Goal: Task Accomplishment & Management: Manage account settings

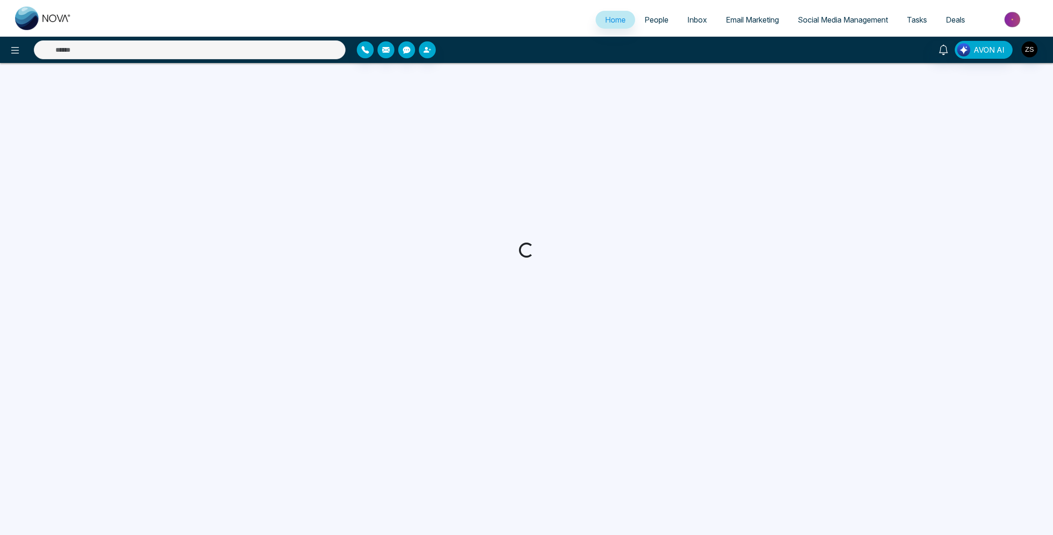
select select "*"
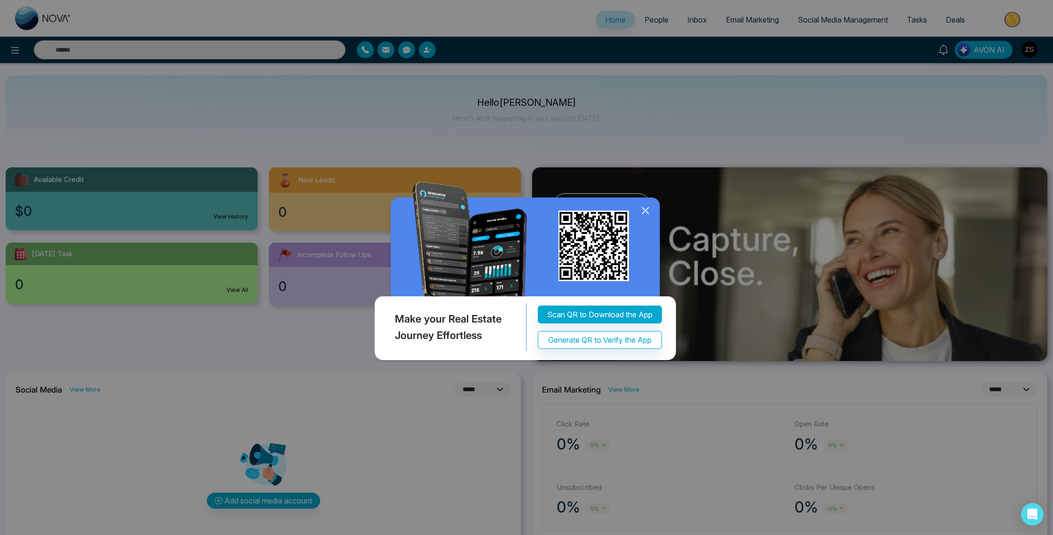
click at [645, 207] on icon at bounding box center [645, 210] width 14 height 14
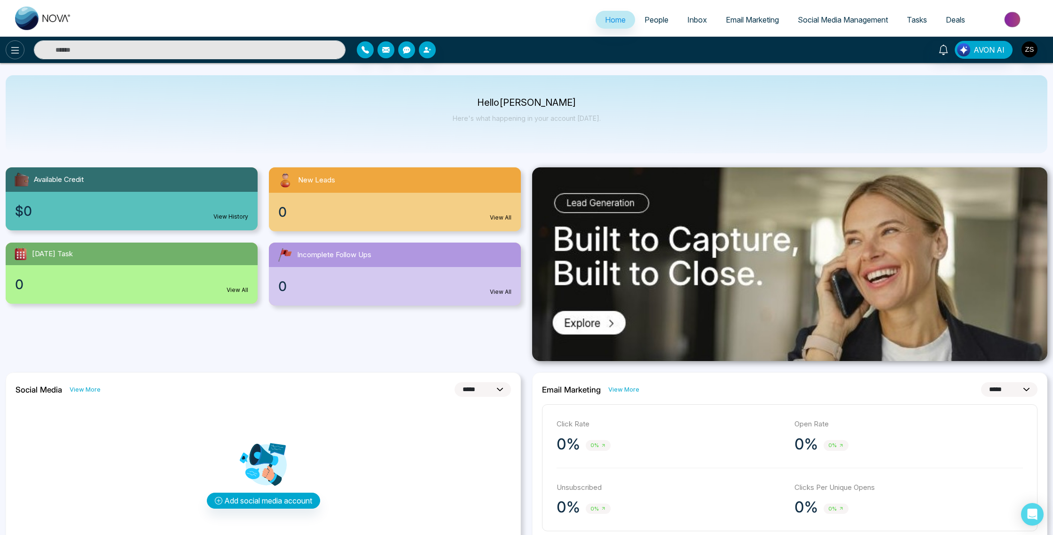
click at [11, 43] on button at bounding box center [15, 49] width 19 height 19
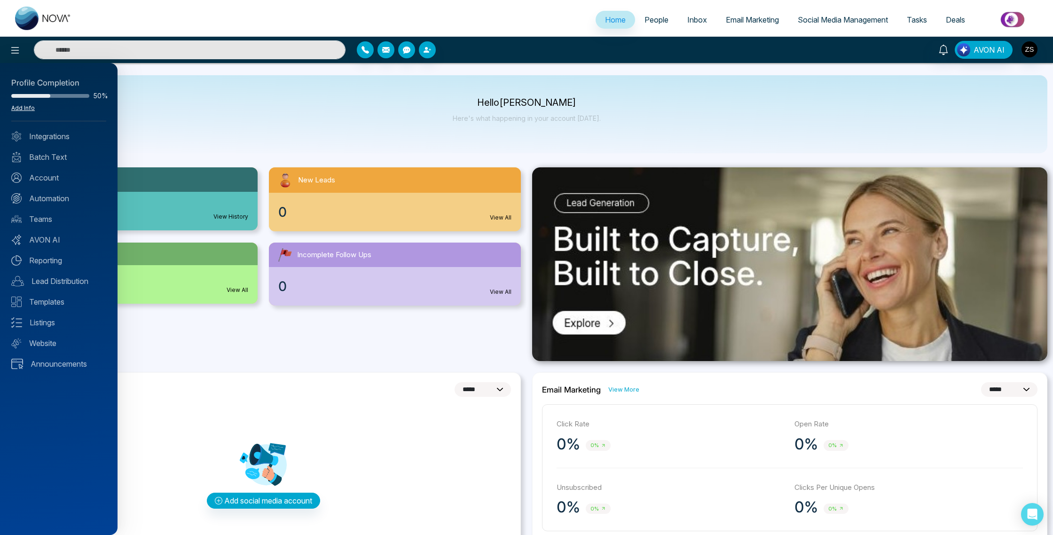
click at [26, 106] on link "Add Info" at bounding box center [22, 107] width 23 height 7
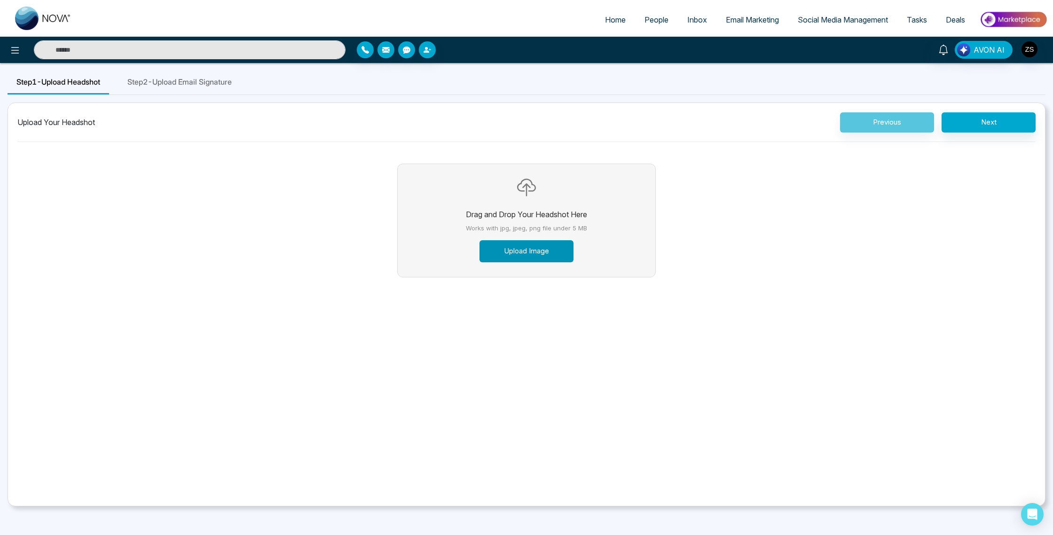
click at [521, 252] on button "Upload Image" at bounding box center [526, 251] width 94 height 22
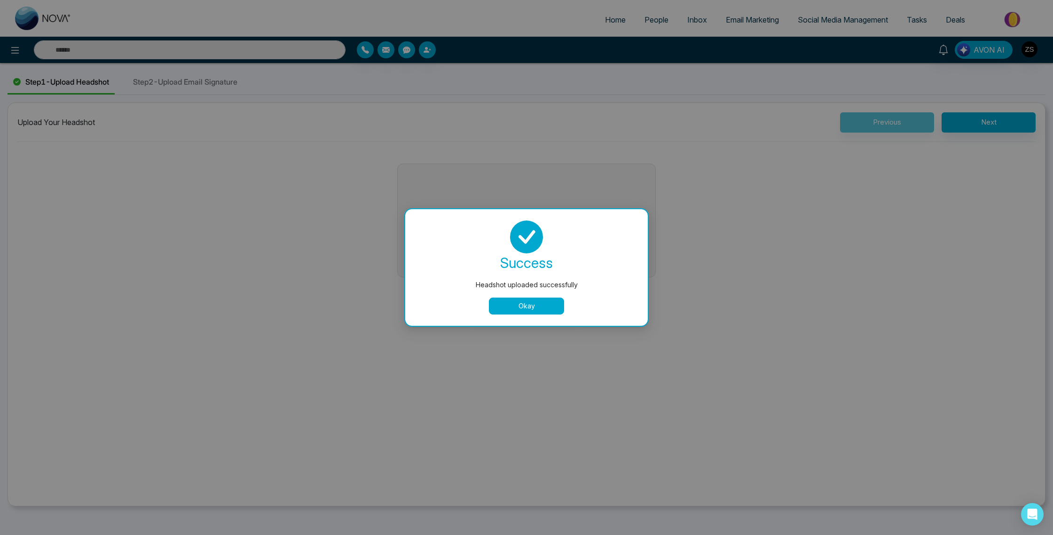
click at [518, 308] on button "Okay" at bounding box center [526, 305] width 75 height 17
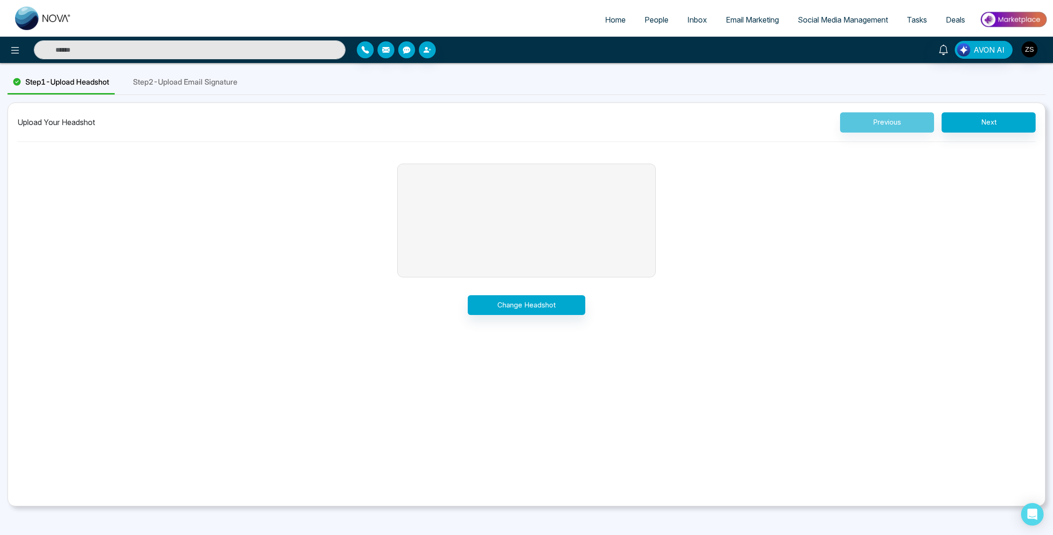
click at [181, 86] on span "Step 2 - Upload Email Signature" at bounding box center [185, 81] width 104 height 11
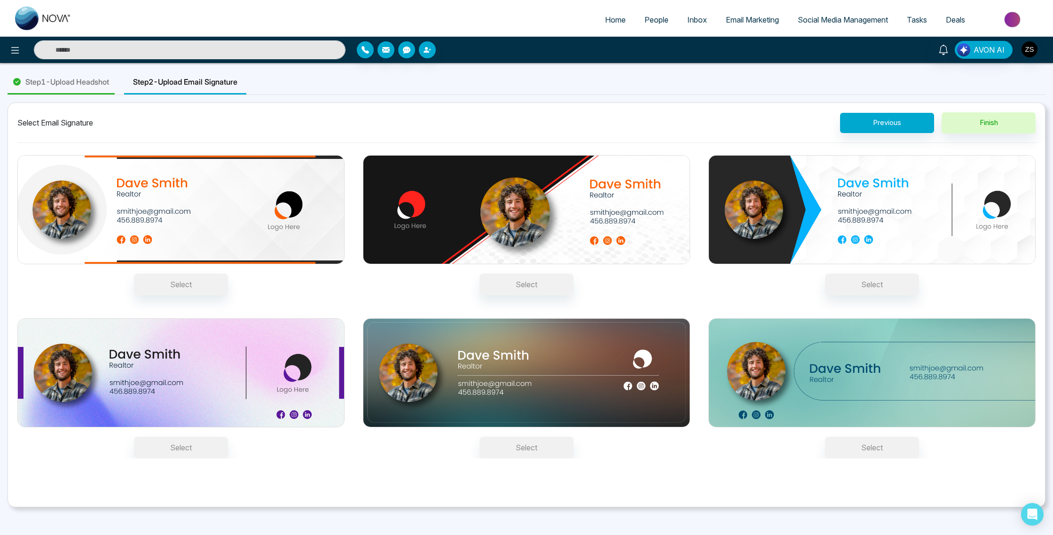
click at [800, 233] on img at bounding box center [871, 209] width 327 height 109
click at [825, 273] on button "Select" at bounding box center [872, 284] width 94 height 22
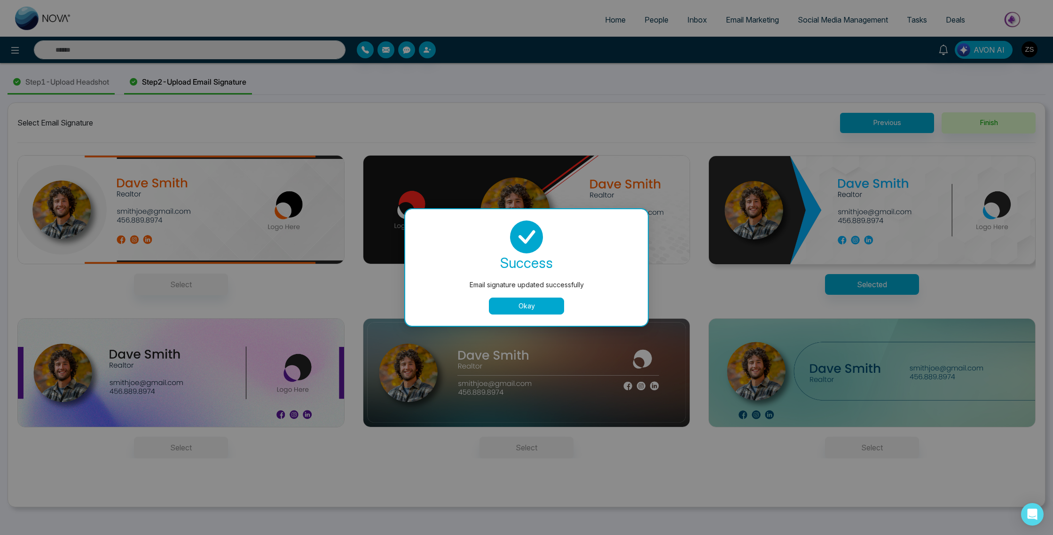
click at [508, 299] on button "Okay" at bounding box center [526, 305] width 75 height 17
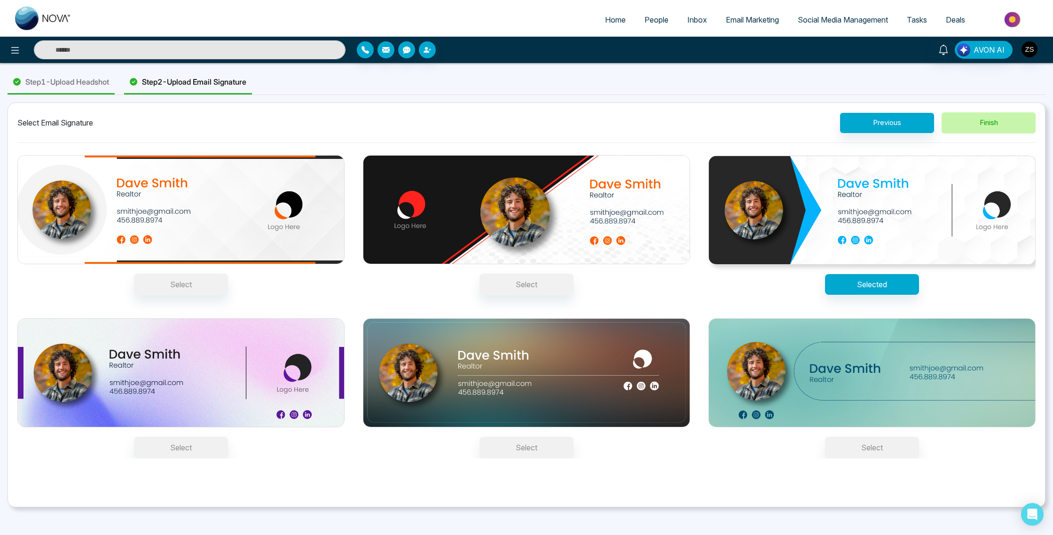
click at [962, 128] on button "Finish" at bounding box center [988, 122] width 94 height 21
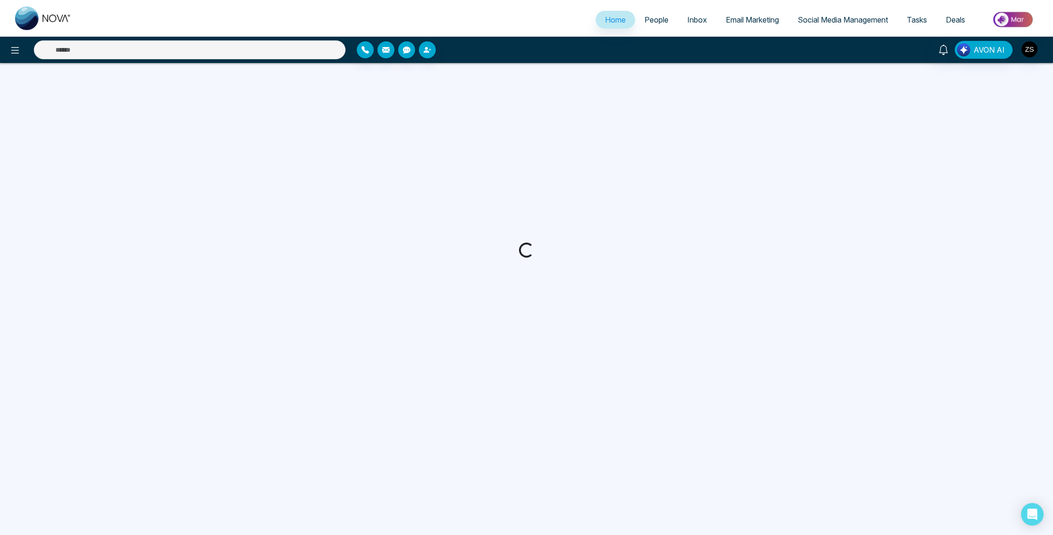
select select "*"
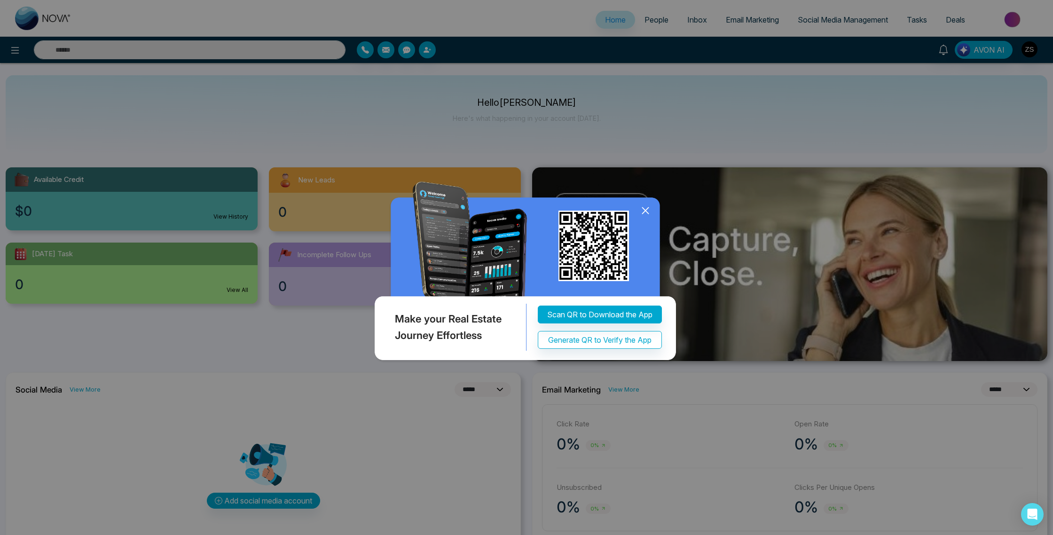
click at [643, 209] on icon at bounding box center [645, 210] width 14 height 14
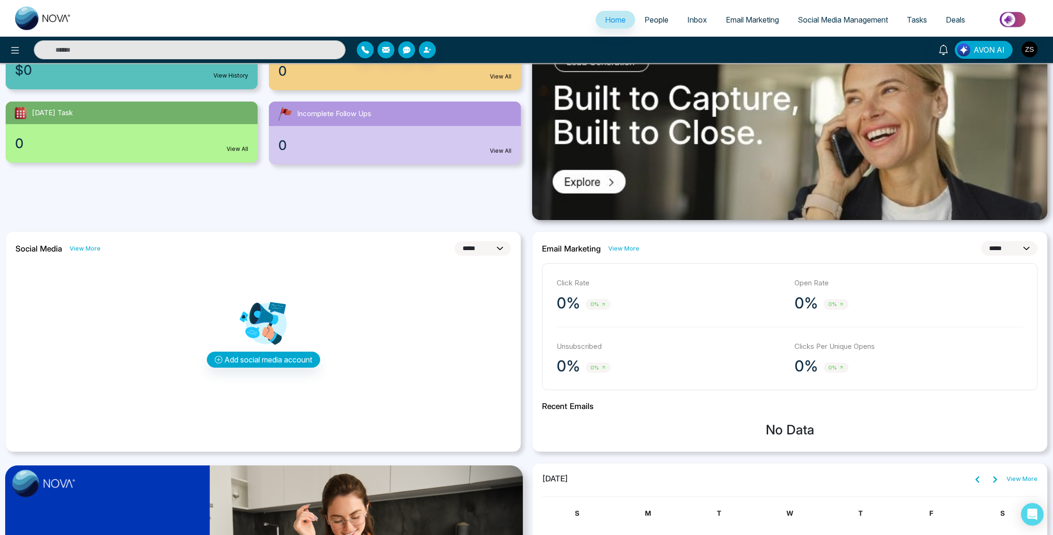
scroll to position [146, 0]
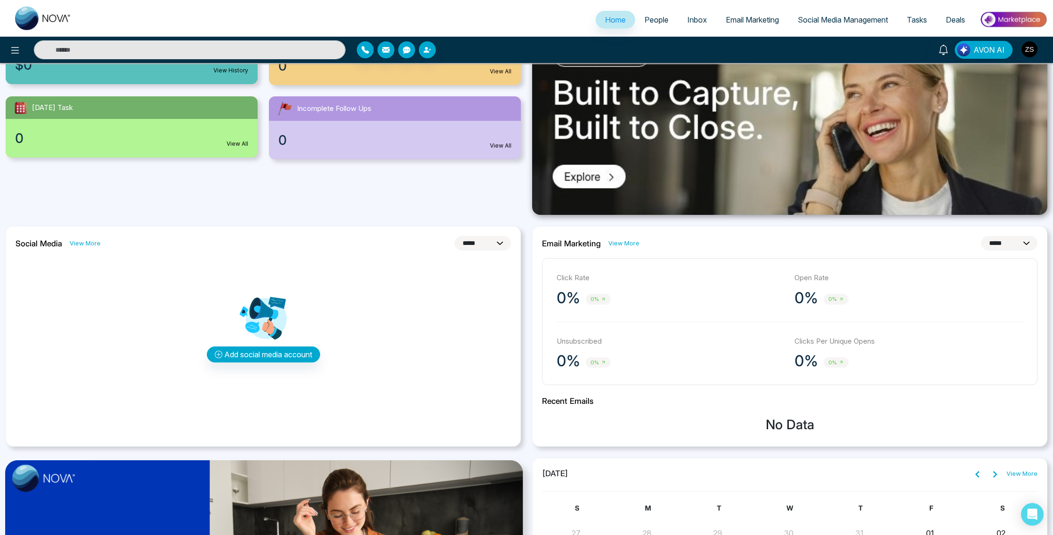
click at [870, 8] on ul "Home People Inbox Email Marketing Social Media Management Tasks Deals" at bounding box center [564, 21] width 966 height 26
click at [1032, 51] on img "button" at bounding box center [1029, 49] width 16 height 16
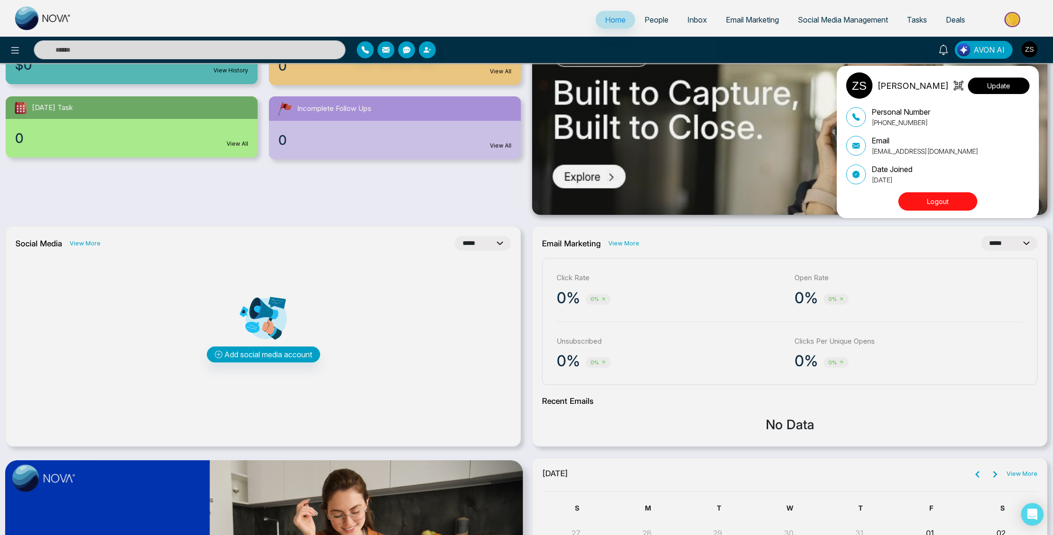
click at [999, 79] on button "Update" at bounding box center [998, 86] width 62 height 16
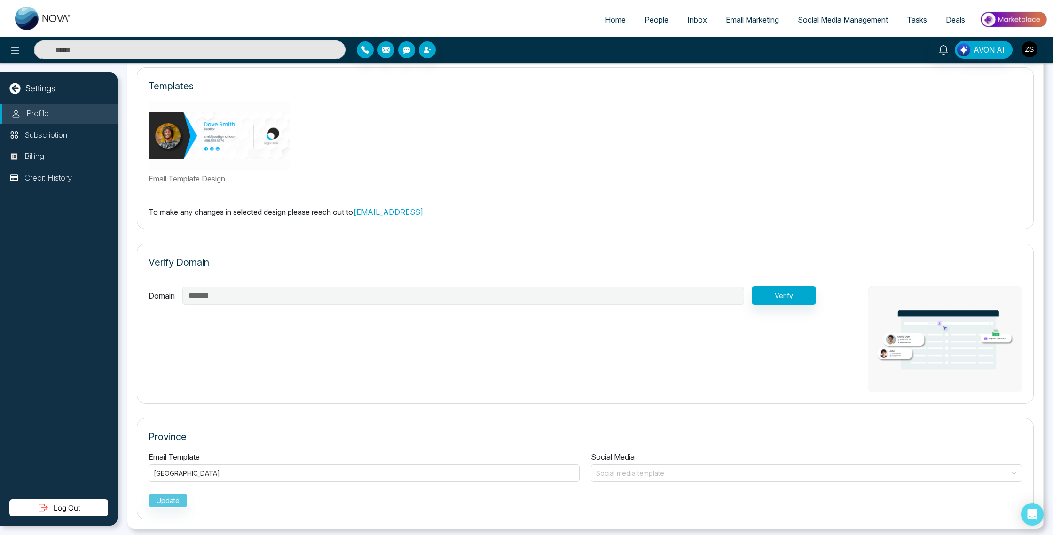
scroll to position [294, 0]
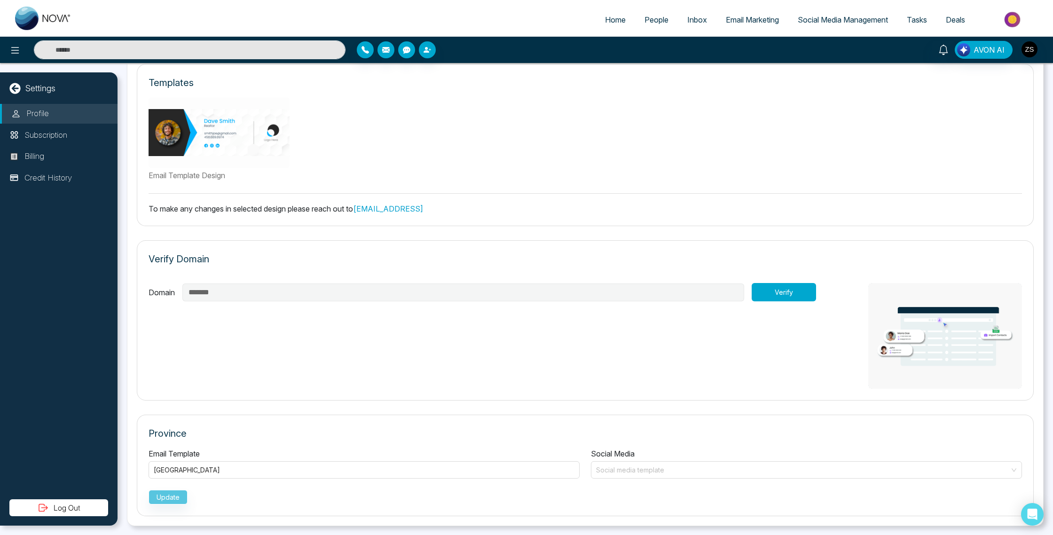
click at [781, 296] on button "Verify" at bounding box center [783, 292] width 64 height 18
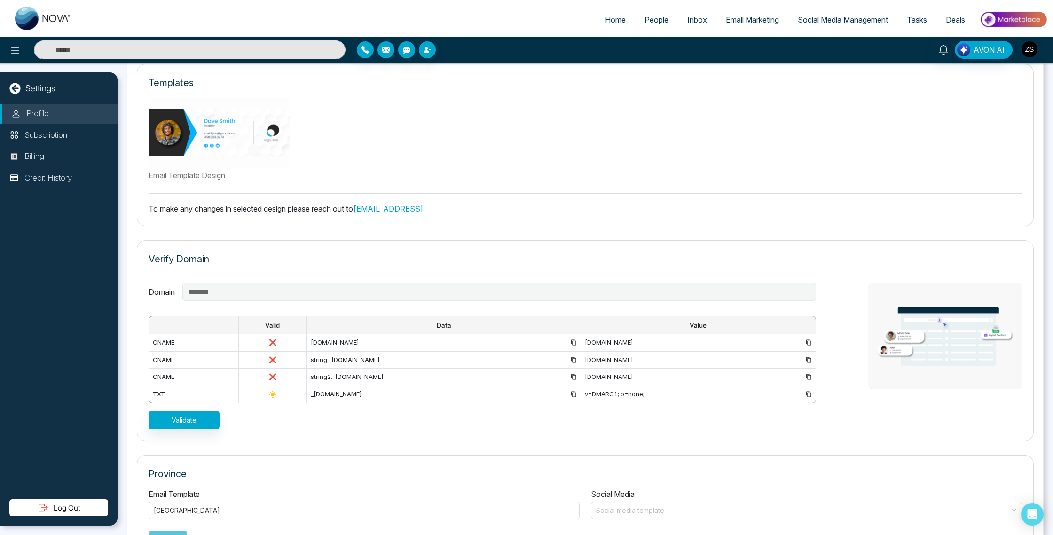
click at [311, 345] on div "em1261.zaid.ca" at bounding box center [444, 342] width 266 height 9
copy div "em1261.zaid.ca"
click at [585, 341] on div "u55323681.wl182.sendgrid.net" at bounding box center [698, 342] width 226 height 9
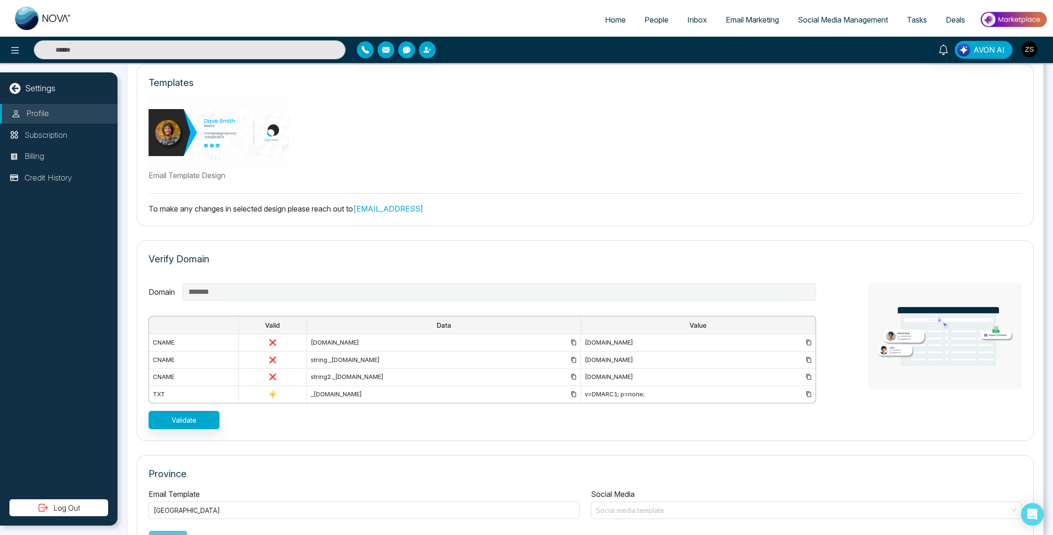
click at [585, 340] on div "u55323681.wl182.sendgrid.net" at bounding box center [698, 342] width 226 height 9
click at [808, 340] on icon at bounding box center [808, 343] width 5 height 6
click at [570, 359] on icon at bounding box center [573, 360] width 6 height 6
click at [808, 359] on icon at bounding box center [808, 360] width 6 height 6
click at [570, 378] on icon at bounding box center [573, 377] width 6 height 6
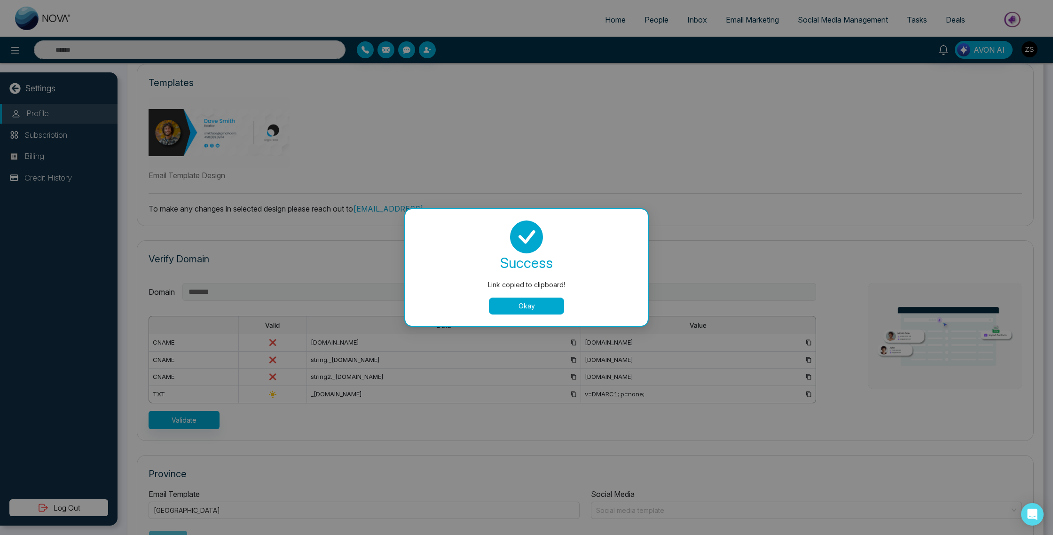
click at [525, 304] on button "Okay" at bounding box center [526, 305] width 75 height 17
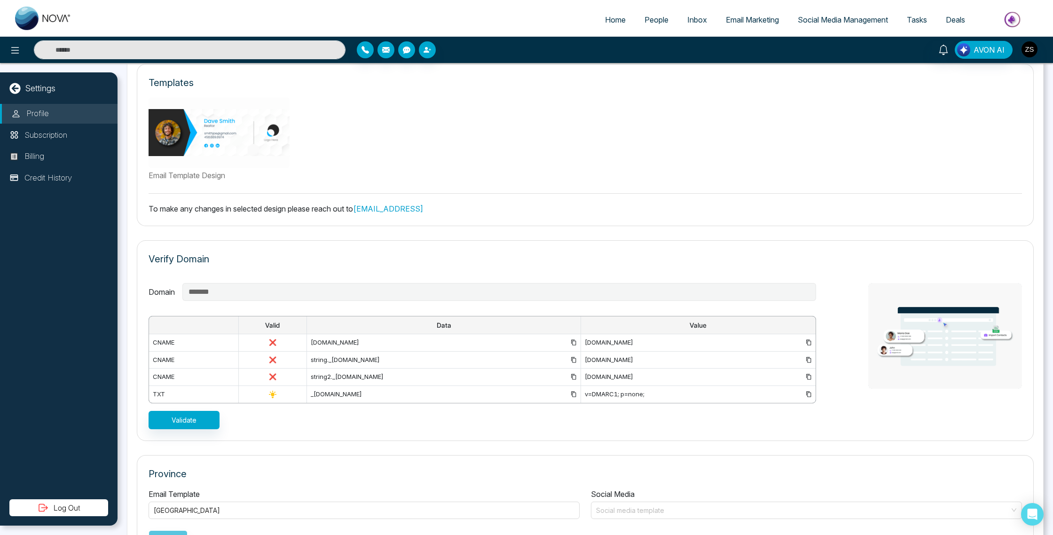
click at [806, 374] on icon at bounding box center [808, 377] width 6 height 6
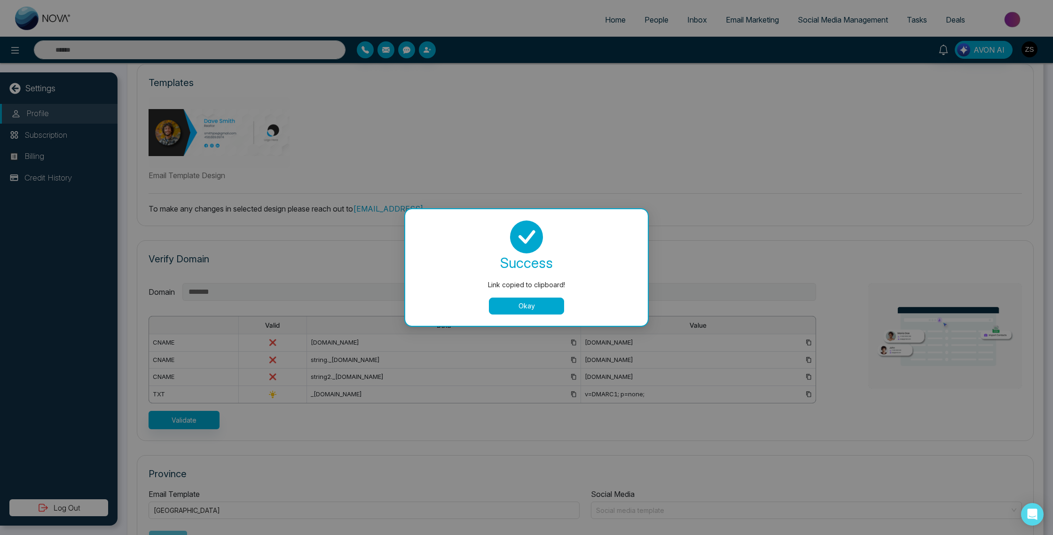
click at [546, 306] on button "Okay" at bounding box center [526, 305] width 75 height 17
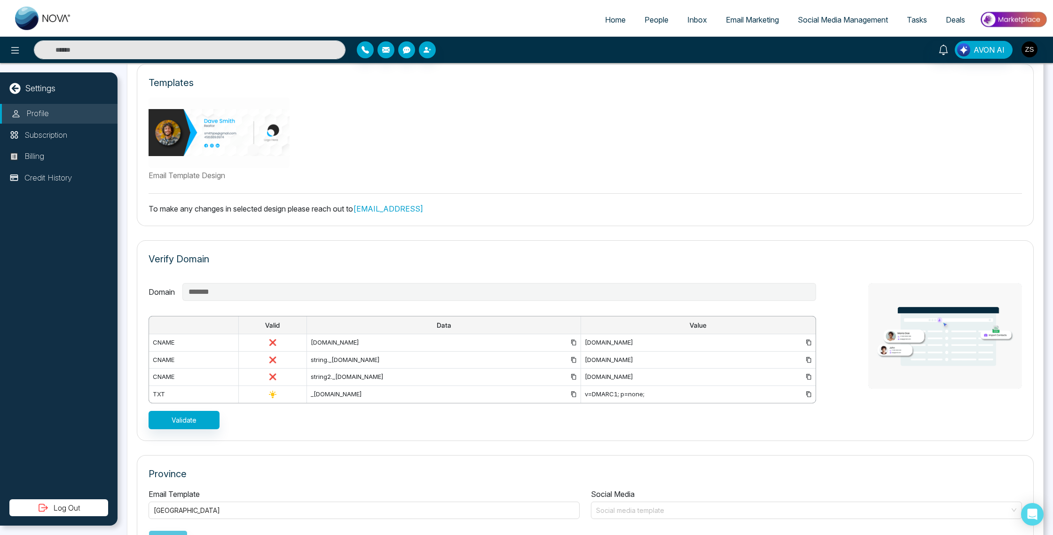
click at [570, 391] on icon at bounding box center [573, 394] width 6 height 6
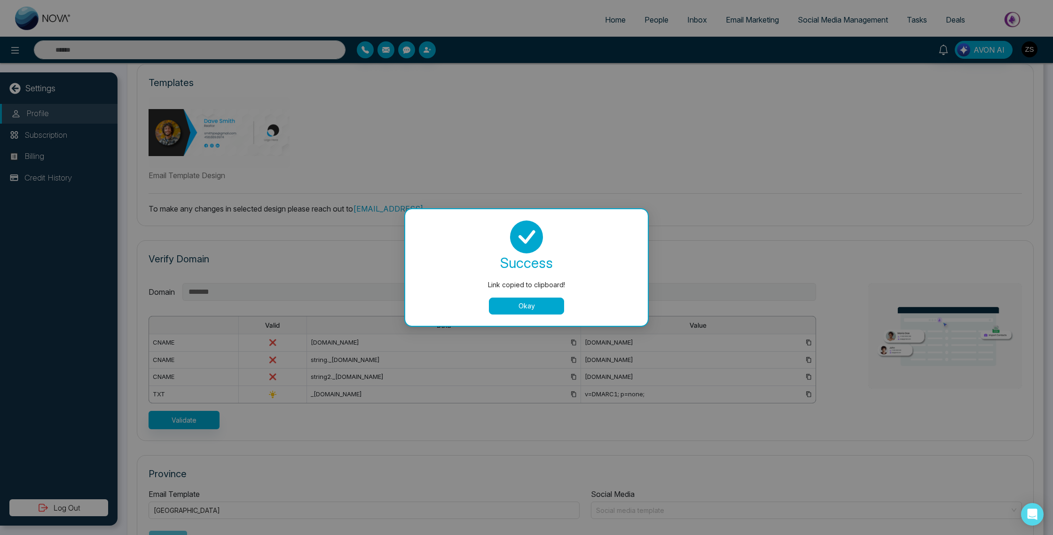
click at [527, 303] on button "Okay" at bounding box center [526, 305] width 75 height 17
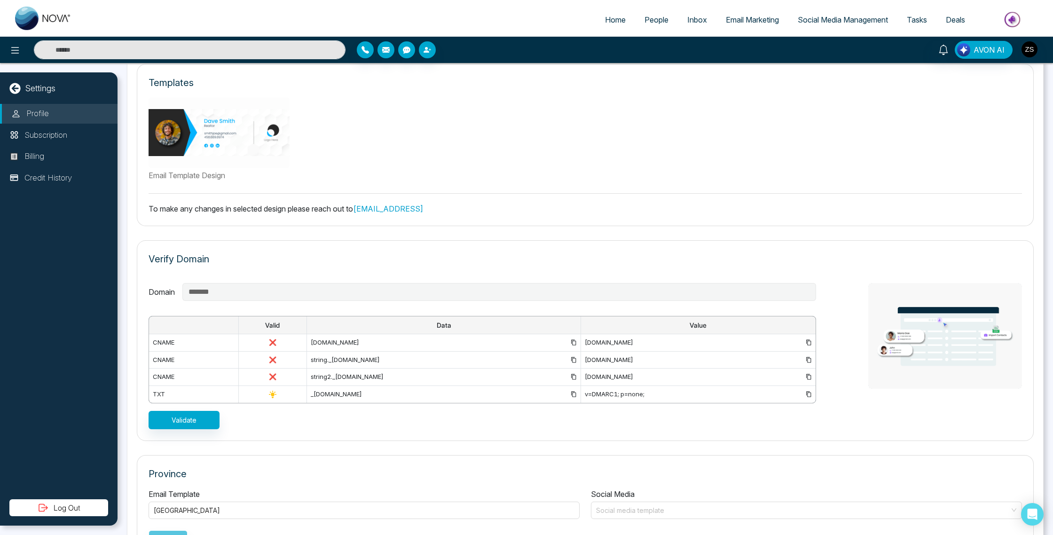
click at [807, 395] on icon at bounding box center [808, 394] width 6 height 6
click at [181, 416] on button "Validate" at bounding box center [183, 420] width 71 height 18
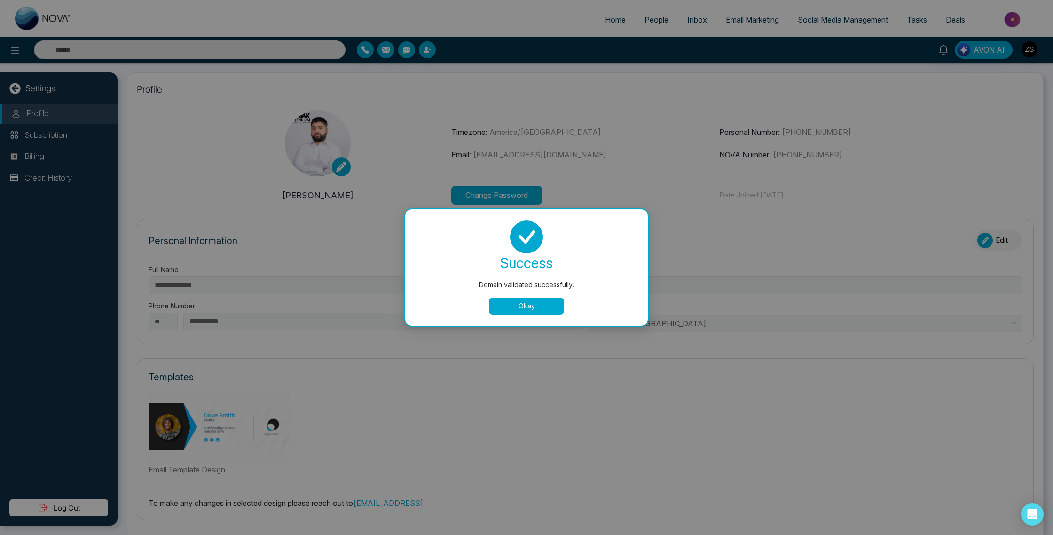
click at [511, 308] on button "Okay" at bounding box center [526, 305] width 75 height 17
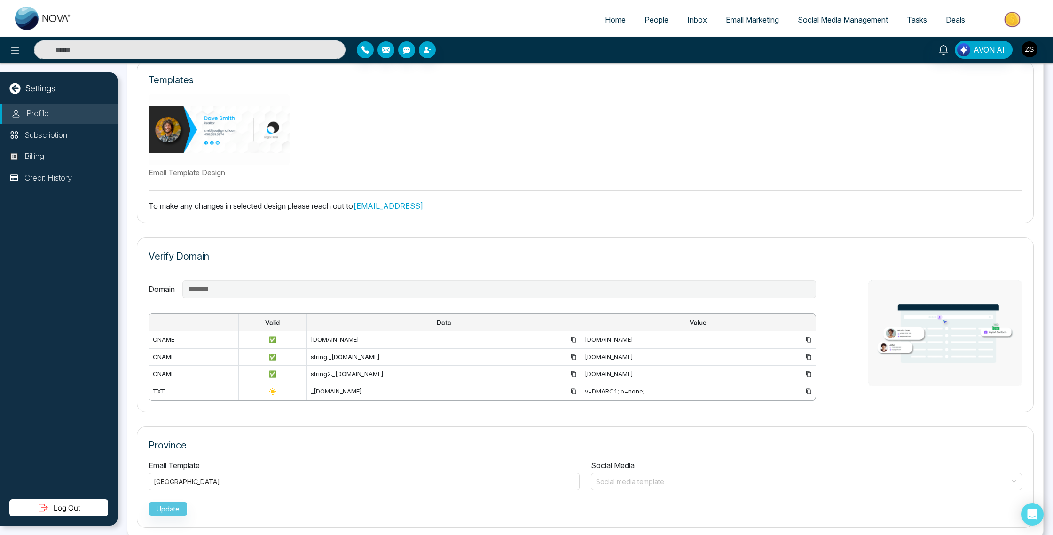
scroll to position [309, 0]
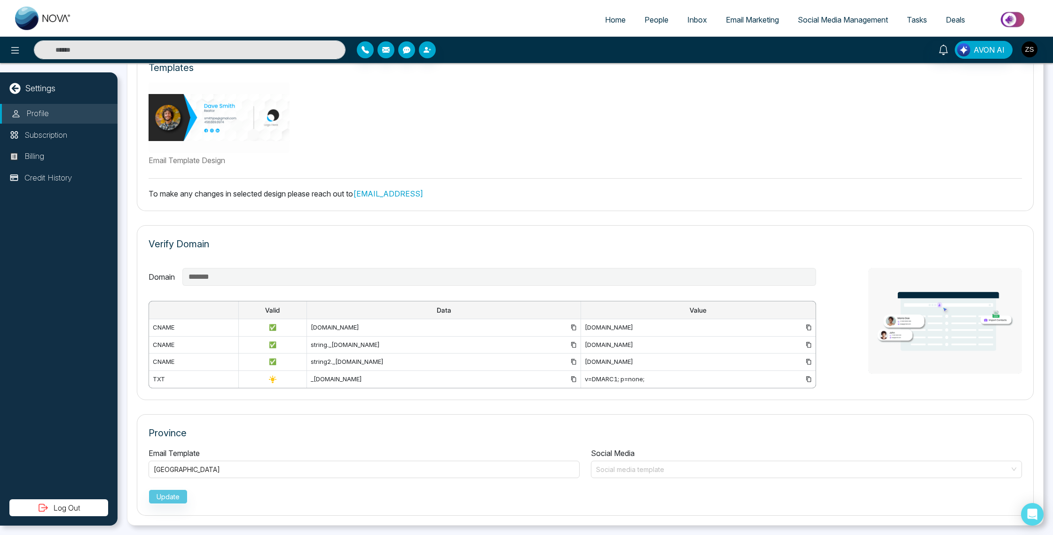
click at [8, 86] on div "Settings" at bounding box center [58, 88] width 117 height 13
click at [14, 86] on icon at bounding box center [14, 88] width 11 height 11
select select "*"
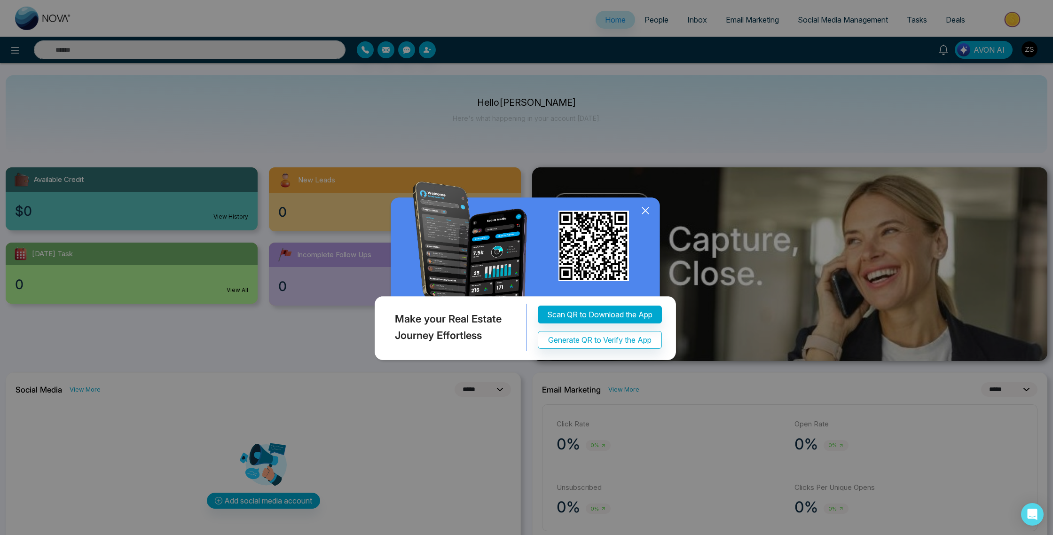
click at [289, 501] on div "Make your Real Estate Journey Effortless Scan QR to Download the App Generate Q…" at bounding box center [526, 267] width 1053 height 535
drag, startPoint x: 273, startPoint y: 500, endPoint x: 316, endPoint y: 478, distance: 48.8
click at [273, 500] on div "Make your Real Estate Journey Effortless Scan QR to Download the App Generate Q…" at bounding box center [526, 267] width 1053 height 535
drag, startPoint x: 647, startPoint y: 210, endPoint x: 547, endPoint y: 296, distance: 131.6
click at [647, 210] on icon at bounding box center [645, 210] width 14 height 14
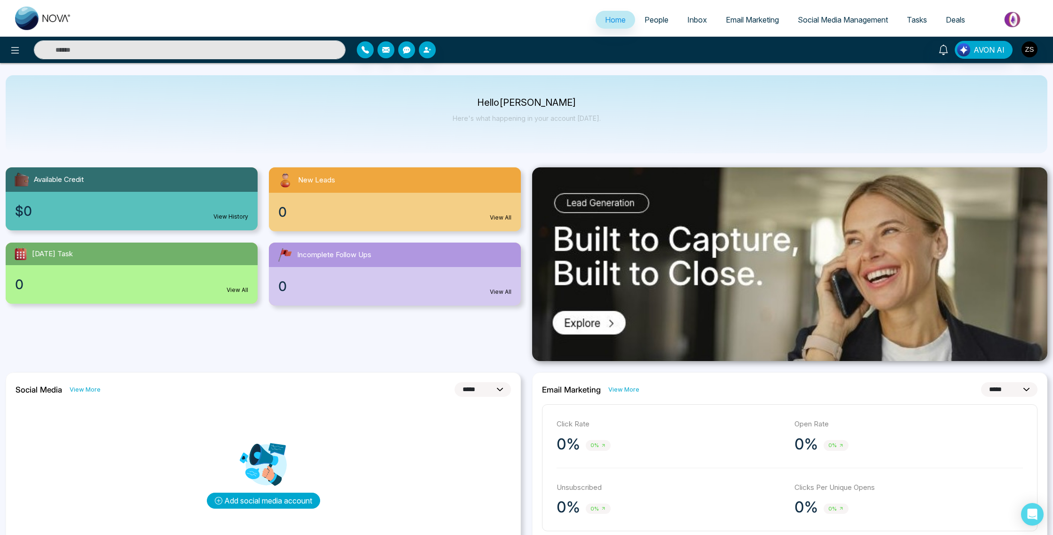
click at [246, 499] on button "Add social media account" at bounding box center [263, 500] width 113 height 16
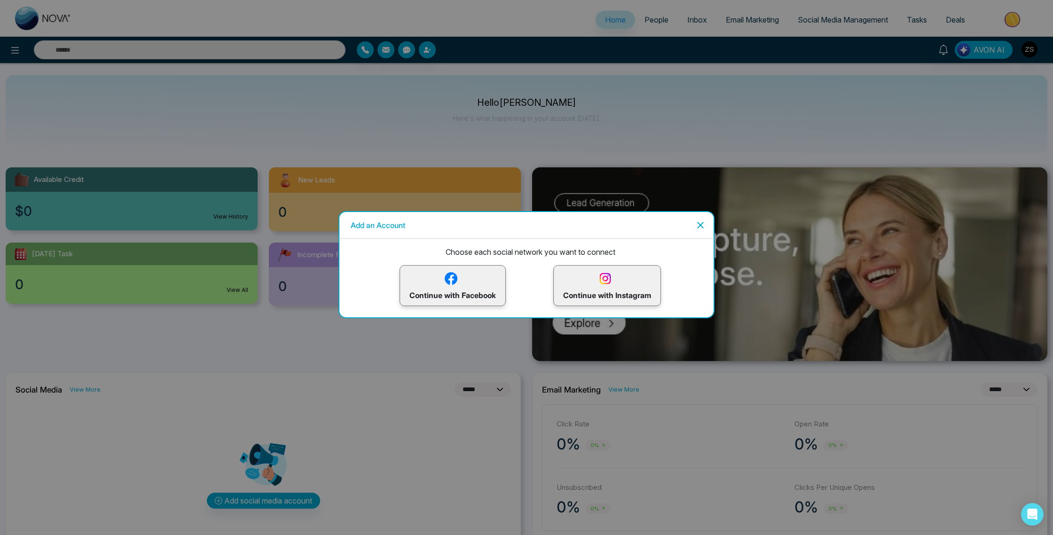
click at [593, 292] on p "Continue with Instagram" at bounding box center [607, 285] width 88 height 31
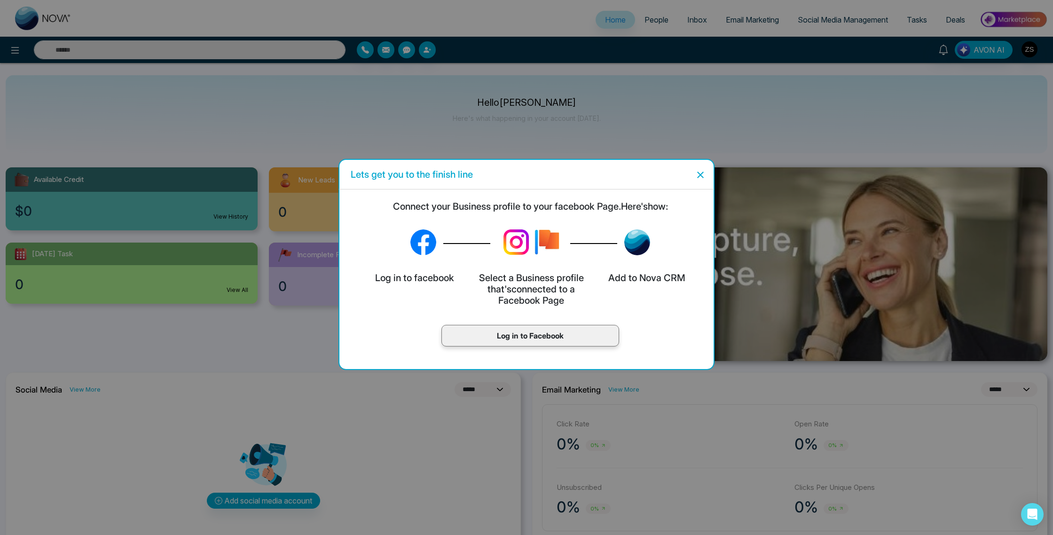
click at [530, 335] on p "Log in to Facebook" at bounding box center [530, 335] width 158 height 11
click at [696, 172] on icon "Close" at bounding box center [699, 174] width 11 height 11
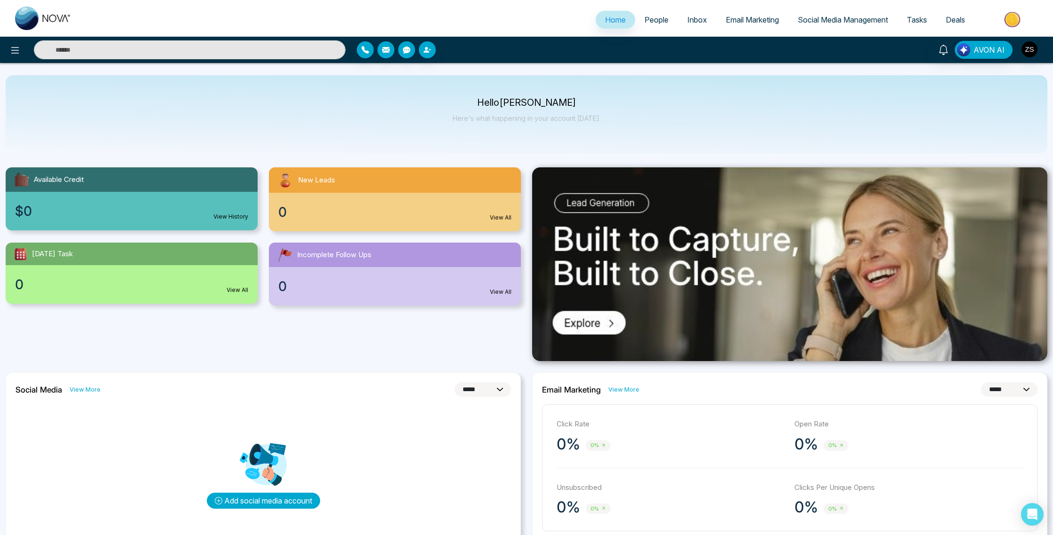
click at [286, 499] on button "Add social media account" at bounding box center [263, 500] width 113 height 16
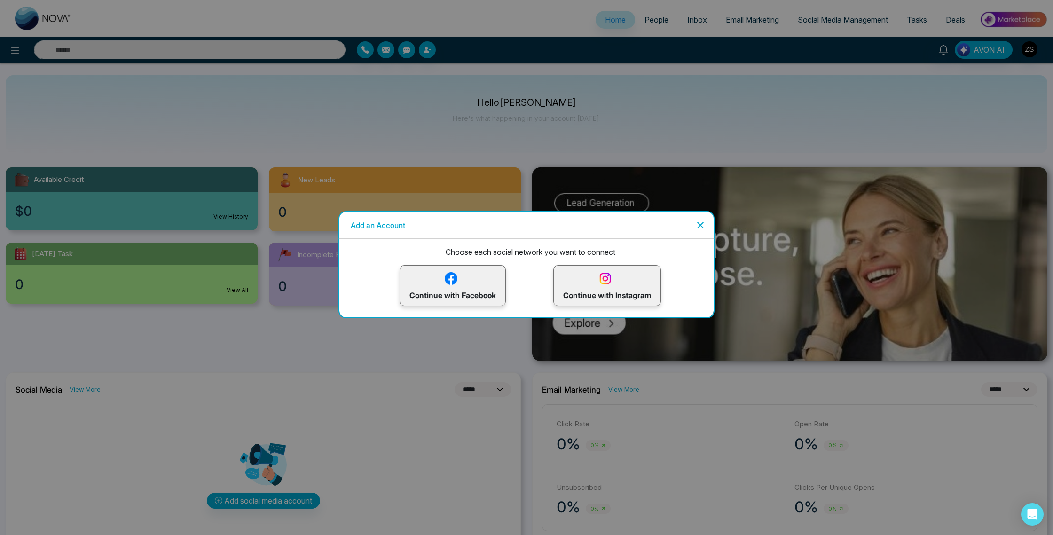
click at [480, 287] on p "Continue with Facebook" at bounding box center [452, 285] width 86 height 31
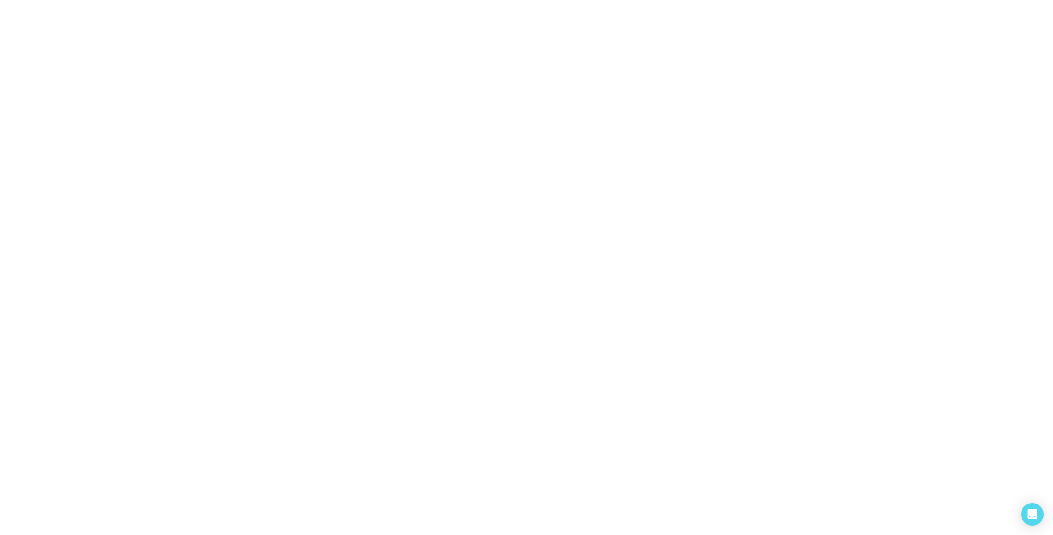
select select "*"
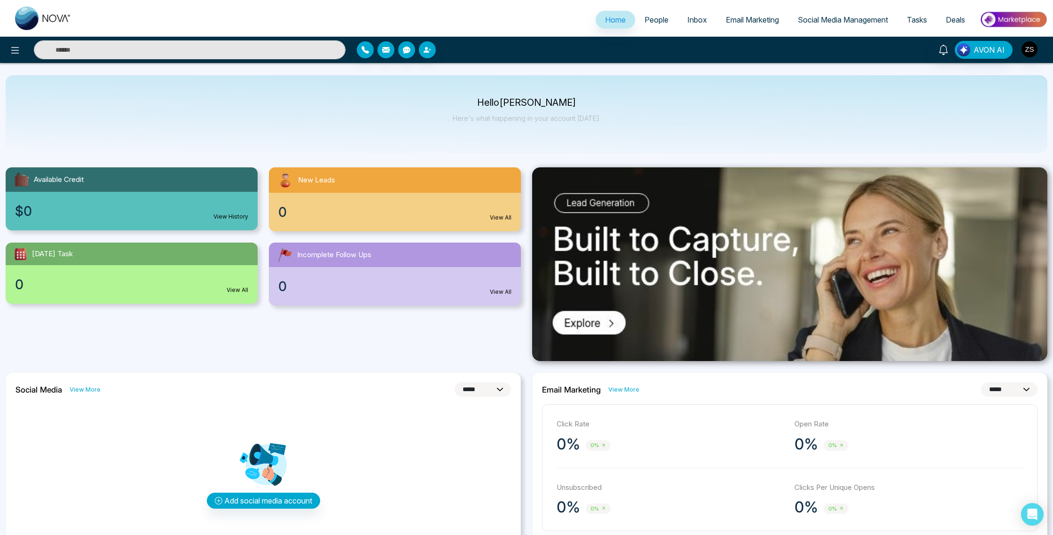
drag, startPoint x: 280, startPoint y: 508, endPoint x: 277, endPoint y: 503, distance: 6.3
click at [280, 508] on div "Add social media account" at bounding box center [263, 474] width 495 height 141
click at [275, 501] on button "Add social media account" at bounding box center [263, 500] width 113 height 16
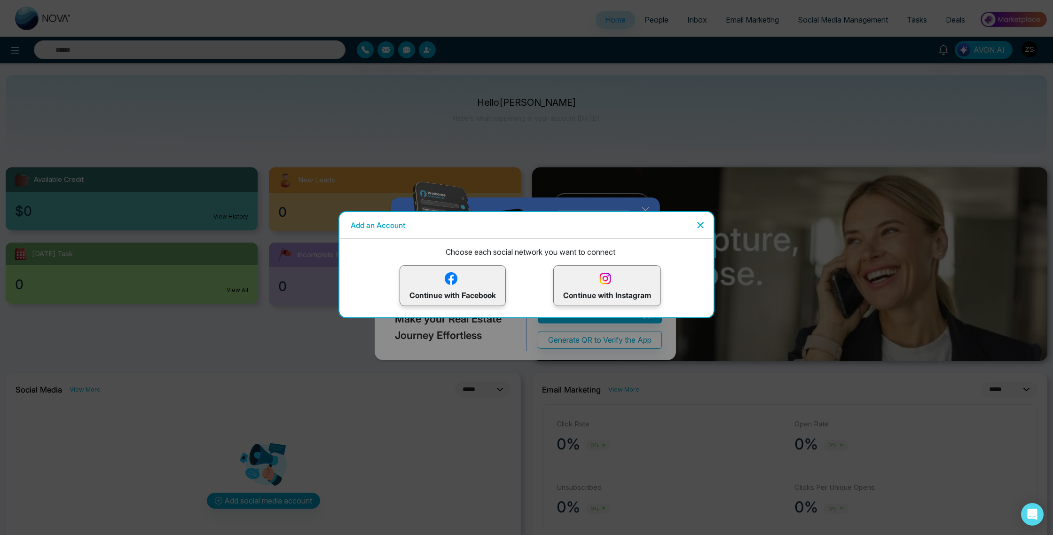
click at [459, 294] on p "Continue with Facebook" at bounding box center [452, 285] width 86 height 31
click at [698, 225] on icon "Close" at bounding box center [699, 224] width 11 height 11
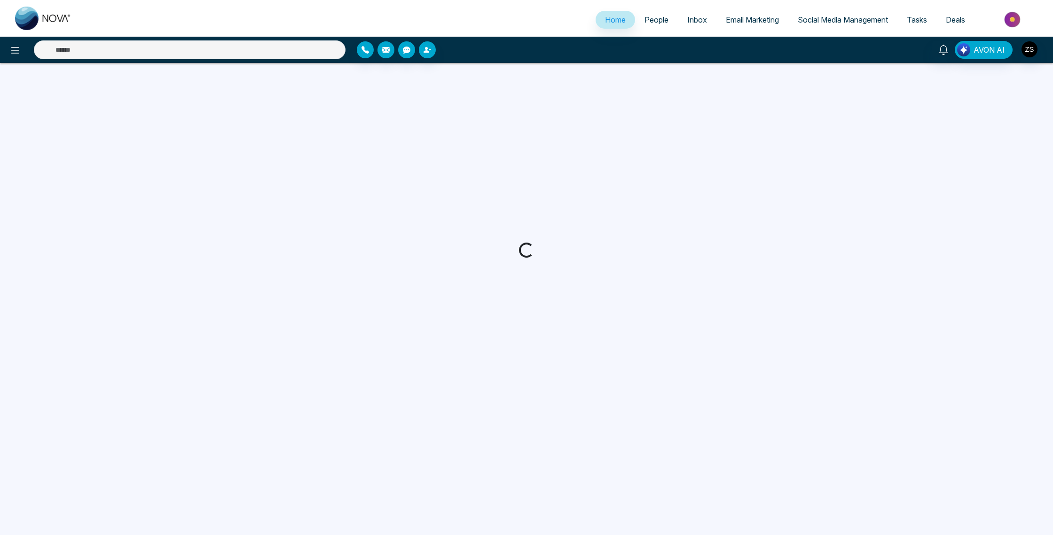
select select "*"
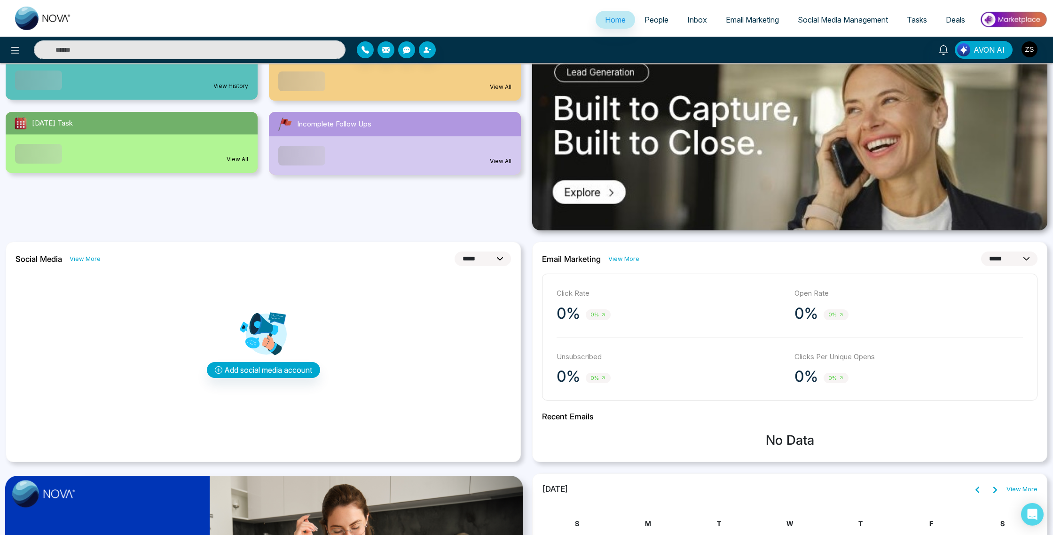
scroll to position [142, 0]
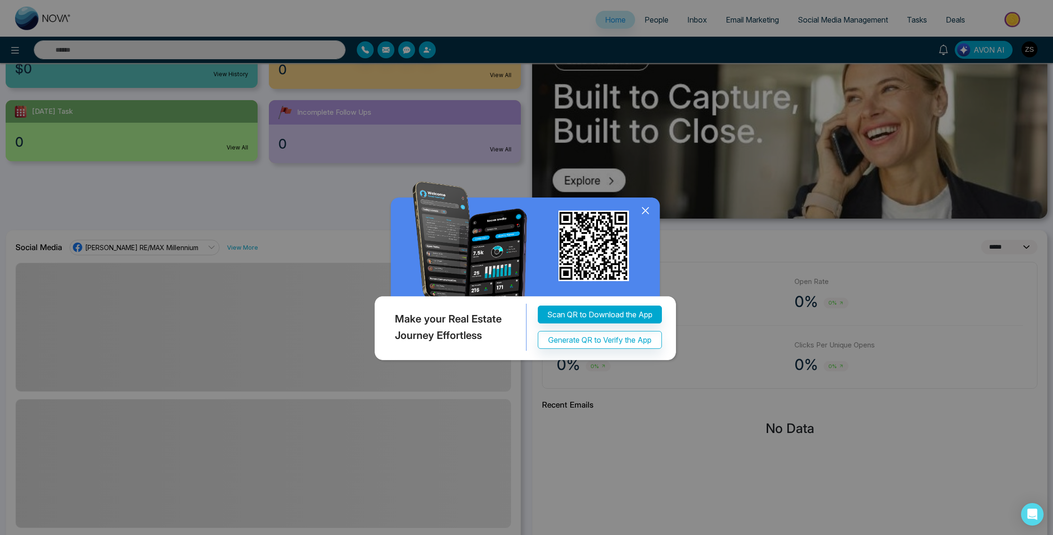
click at [650, 211] on icon at bounding box center [645, 210] width 14 height 14
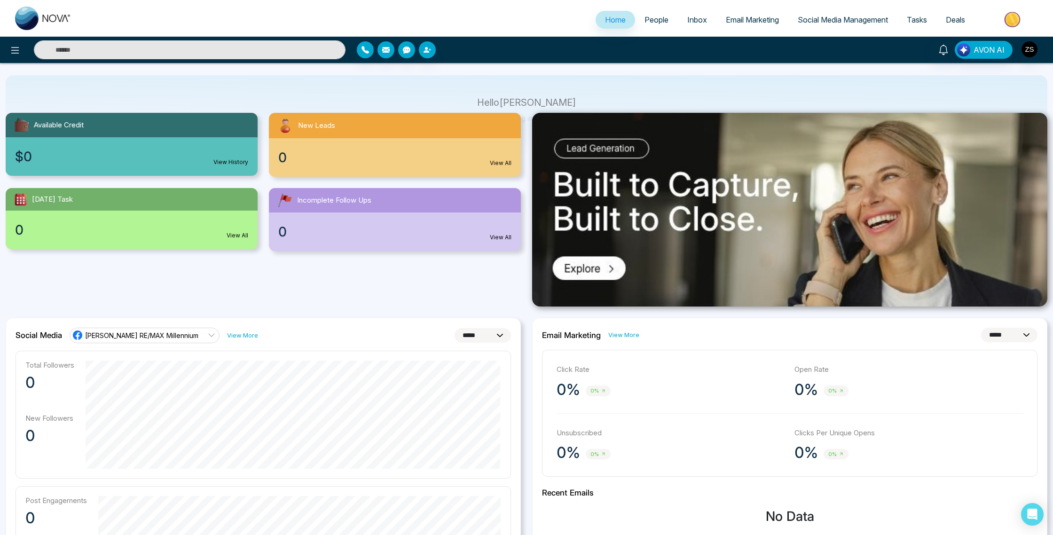
scroll to position [56, 0]
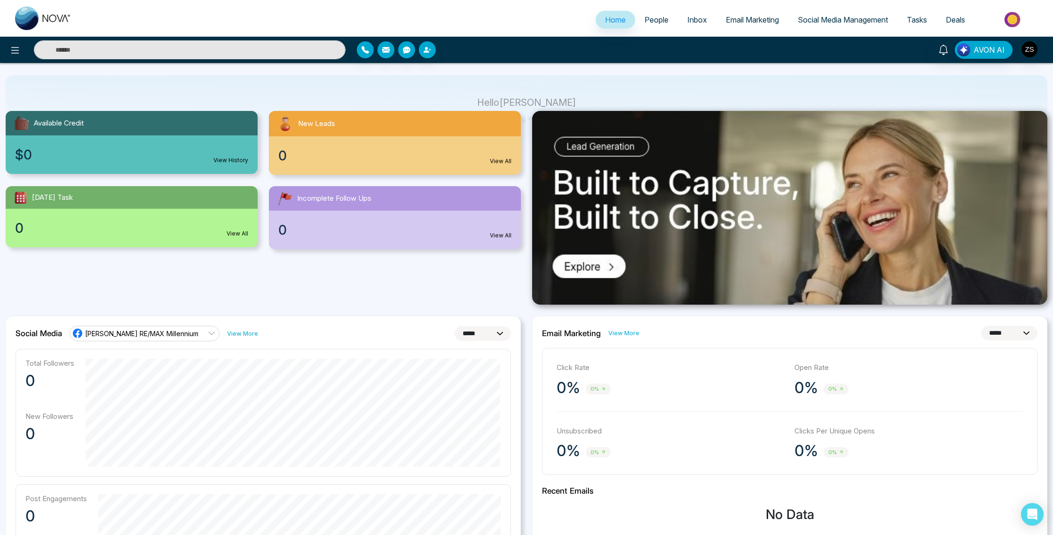
click at [821, 14] on link "Social Media Management" at bounding box center [842, 20] width 109 height 18
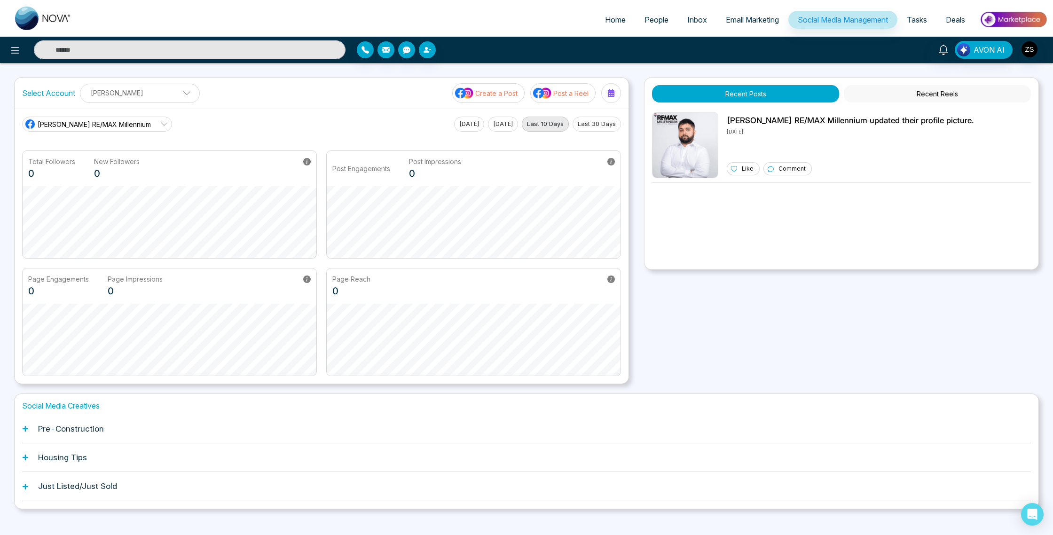
scroll to position [12, 0]
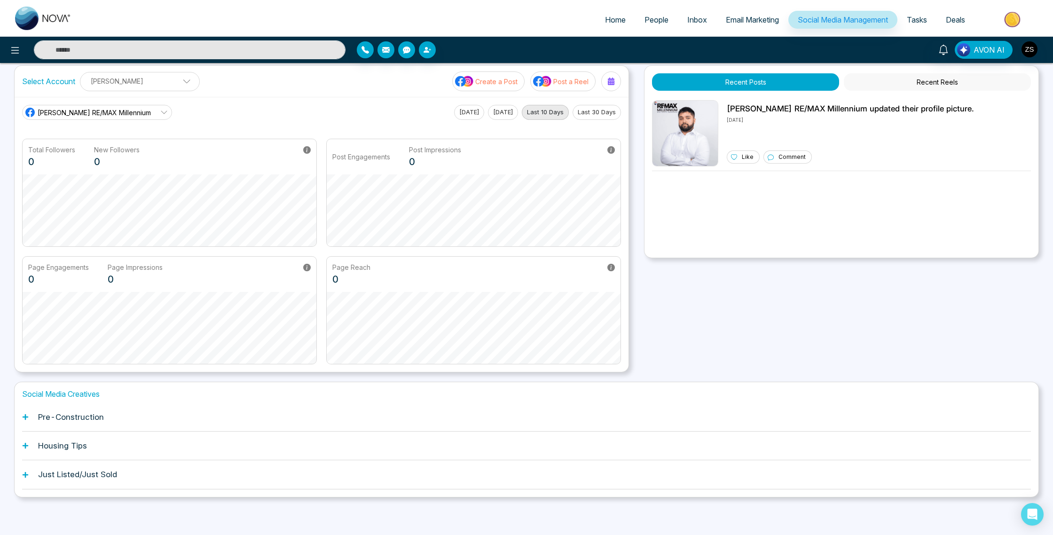
click at [107, 111] on span "[PERSON_NAME] RE/MAX Millennium" at bounding box center [94, 113] width 113 height 10
click at [102, 141] on span "[PERSON_NAME] RE/MAX Millennium" at bounding box center [99, 138] width 113 height 10
click at [165, 86] on p "[PERSON_NAME]" at bounding box center [140, 81] width 108 height 16
drag, startPoint x: 125, startPoint y: 88, endPoint x: 125, endPoint y: 94, distance: 5.2
click at [125, 89] on ul "Zaid Siddiqui Add Social Accounts" at bounding box center [140, 89] width 108 height 1
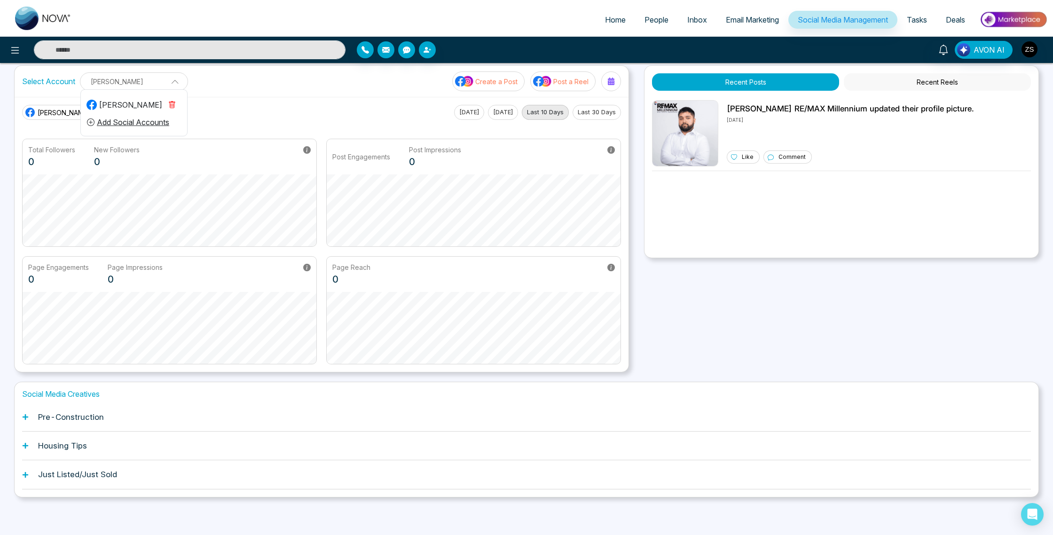
click at [126, 123] on button "Add Social Accounts" at bounding box center [127, 122] width 83 height 12
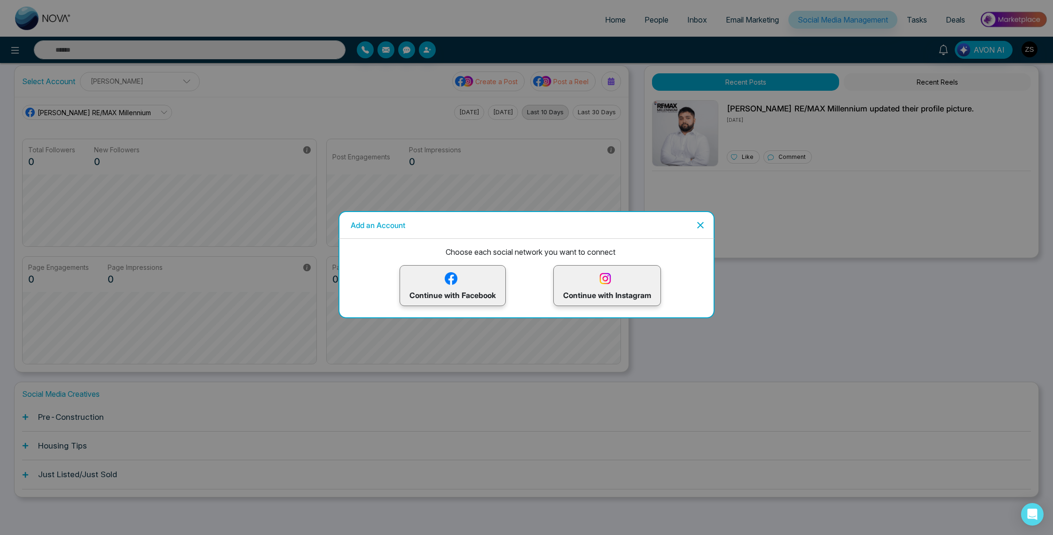
click at [592, 299] on p "Continue with Instagram" at bounding box center [607, 285] width 88 height 31
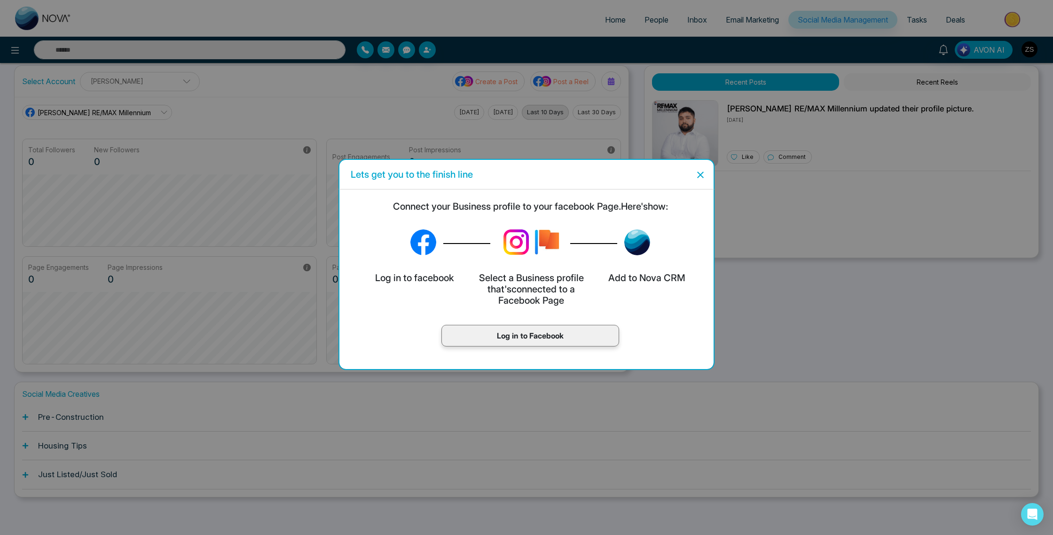
scroll to position [35, 0]
click at [531, 328] on div "Log in to Facebook" at bounding box center [530, 336] width 178 height 22
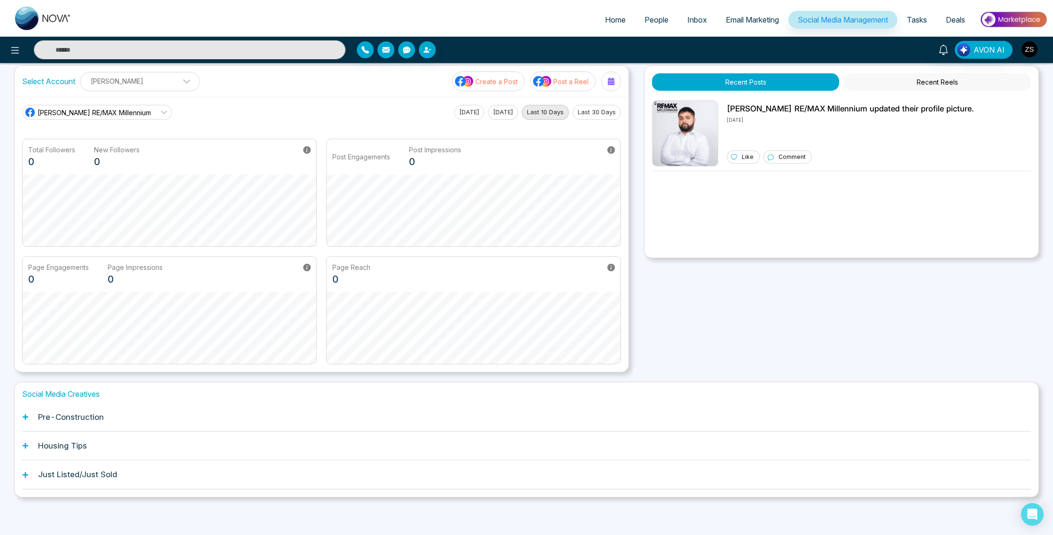
scroll to position [0, 0]
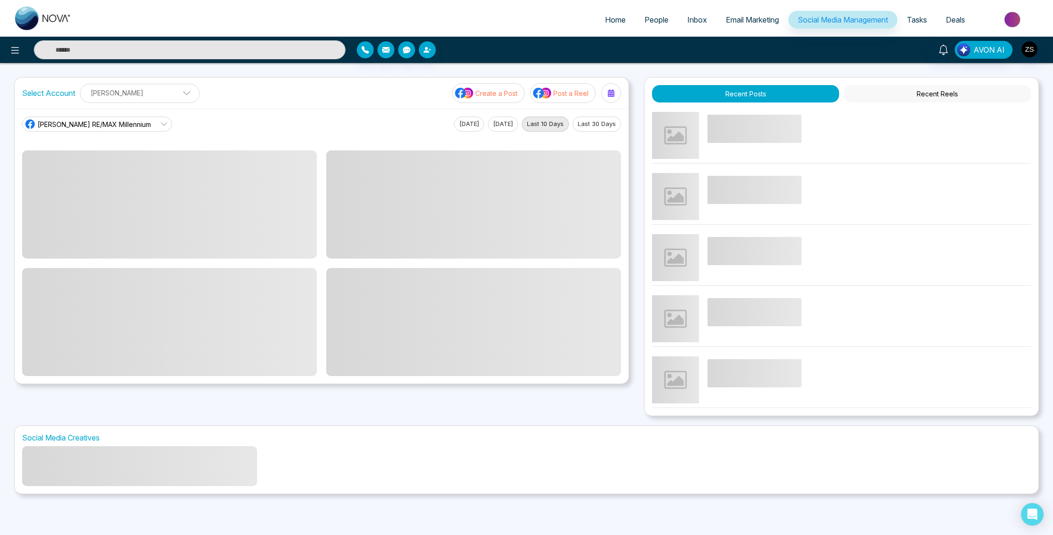
click at [132, 125] on span "[PERSON_NAME] RE/MAX Millennium" at bounding box center [94, 124] width 113 height 10
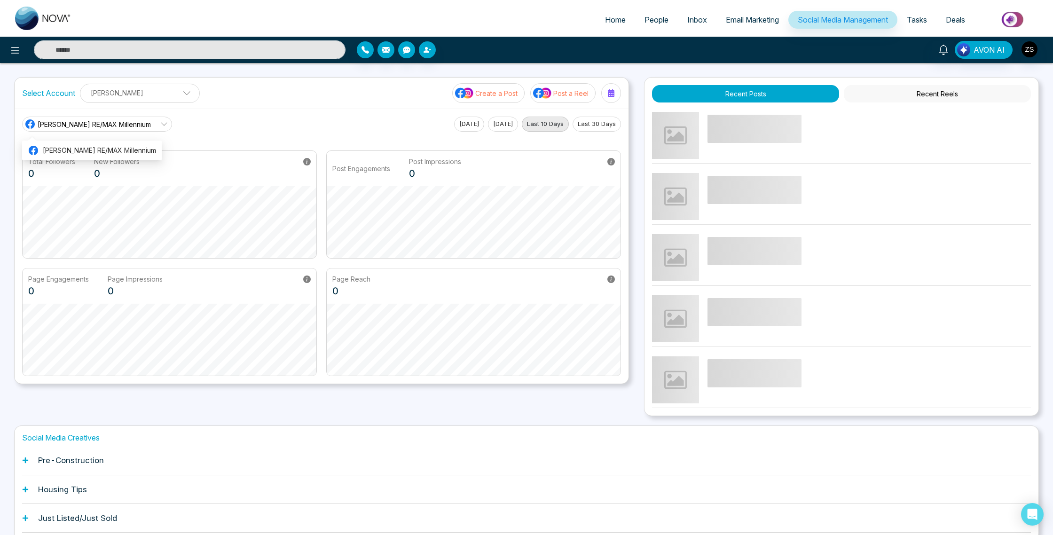
click at [156, 98] on p "[PERSON_NAME]" at bounding box center [140, 93] width 108 height 16
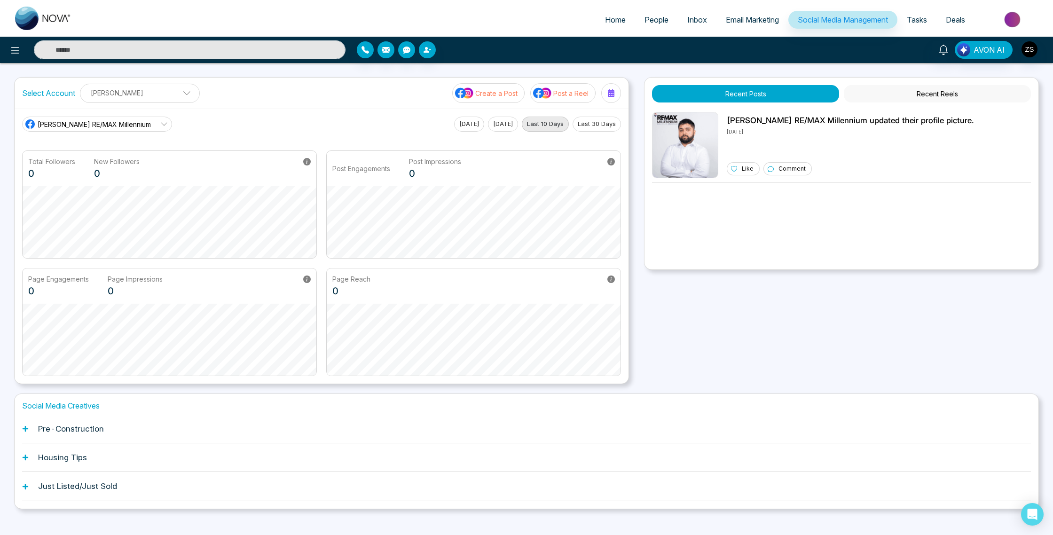
click at [40, 95] on label "Select Account" at bounding box center [48, 92] width 53 height 11
click at [47, 94] on label "Select Account" at bounding box center [48, 92] width 53 height 11
click at [113, 94] on p "[PERSON_NAME]" at bounding box center [140, 93] width 108 height 16
click at [29, 22] on img at bounding box center [43, 18] width 56 height 23
select select "*"
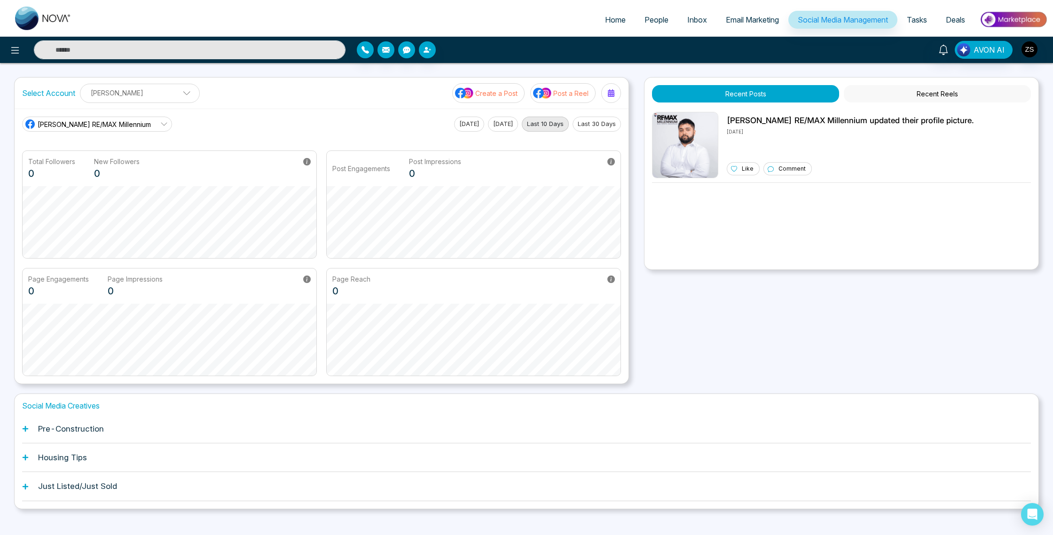
select select "*"
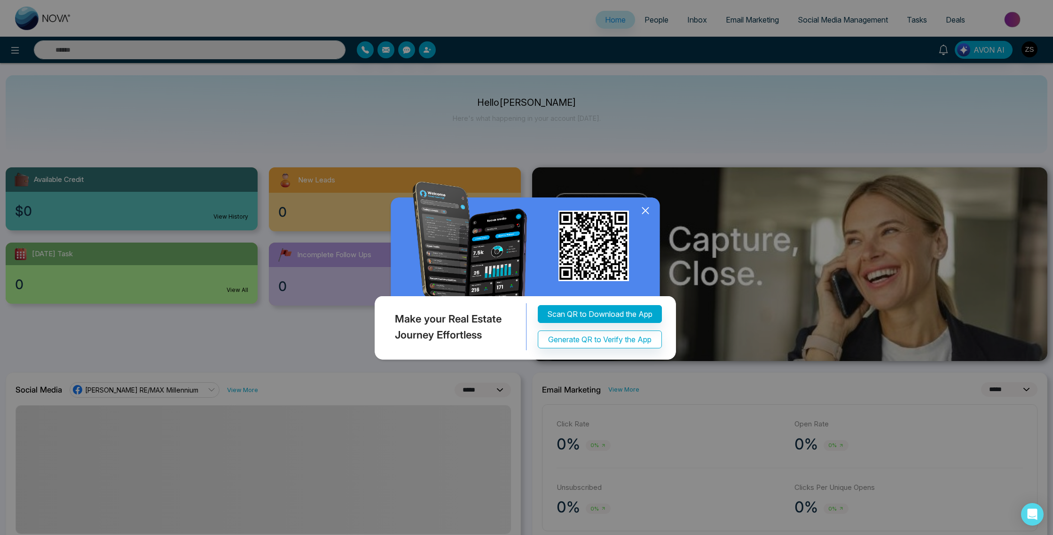
click at [199, 390] on div "Make your Real Estate Journey Effortless Scan QR to Download the App Generate Q…" at bounding box center [526, 267] width 1053 height 535
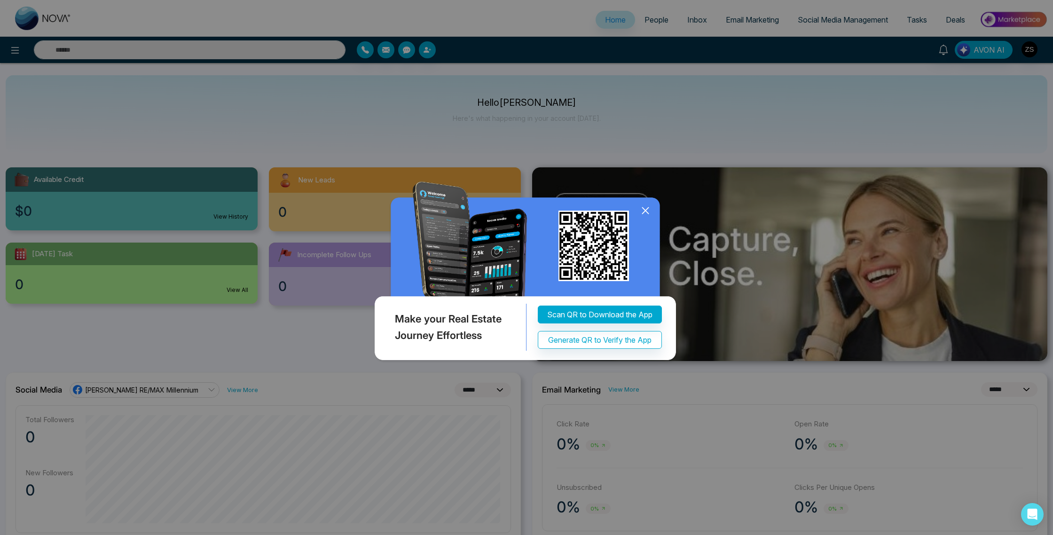
click at [218, 383] on div "Make your Real Estate Journey Effortless Scan QR to Download the App Generate Q…" at bounding box center [526, 267] width 1053 height 535
click at [192, 391] on div "Make your Real Estate Journey Effortless Scan QR to Download the App Generate Q…" at bounding box center [526, 267] width 1053 height 535
click at [200, 391] on div "Make your Real Estate Journey Effortless Scan QR to Download the App Generate Q…" at bounding box center [526, 267] width 1053 height 535
drag, startPoint x: 643, startPoint y: 209, endPoint x: 573, endPoint y: 250, distance: 81.7
click at [643, 209] on icon at bounding box center [645, 211] width 6 height 6
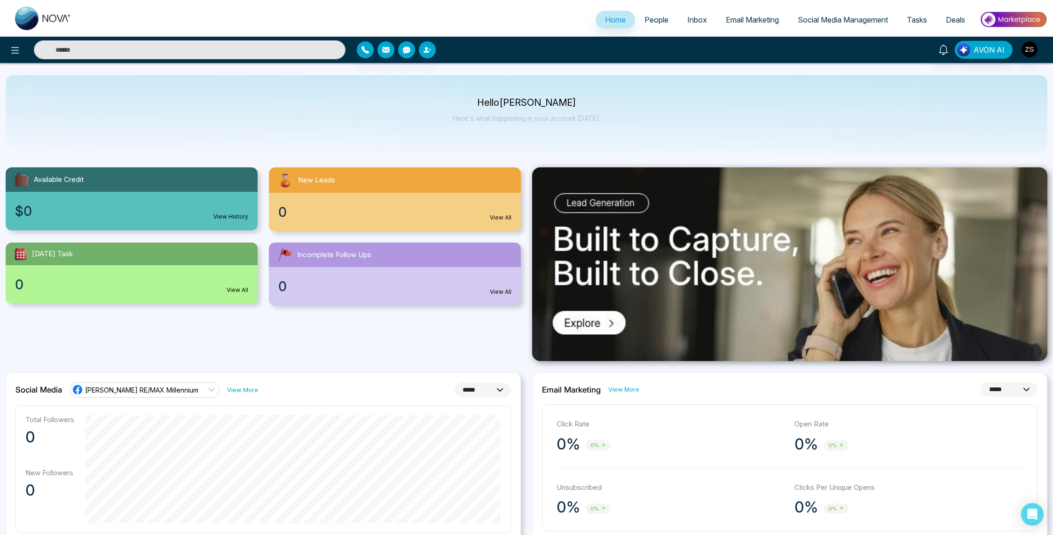
click at [208, 388] on icon at bounding box center [212, 390] width 8 height 8
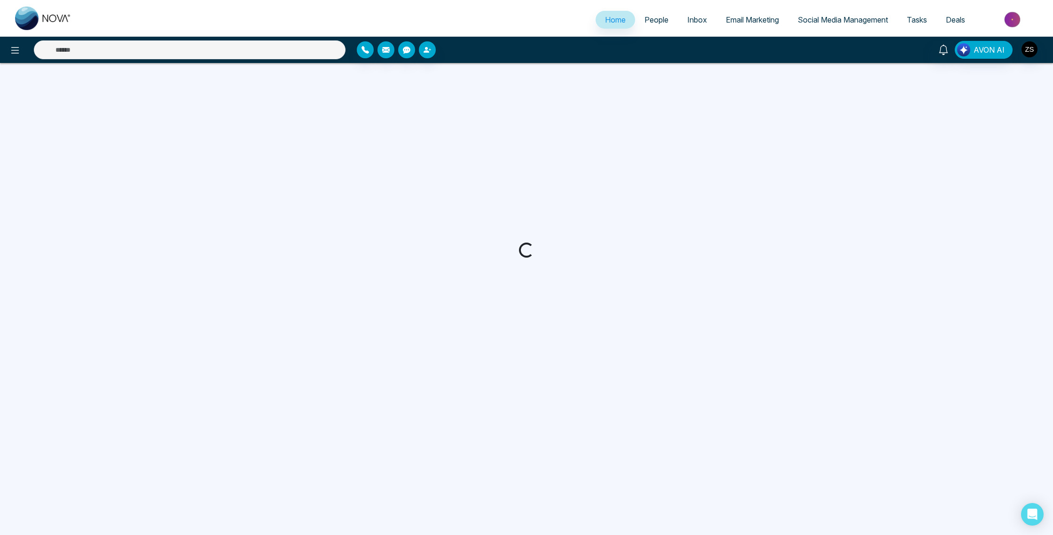
select select "*"
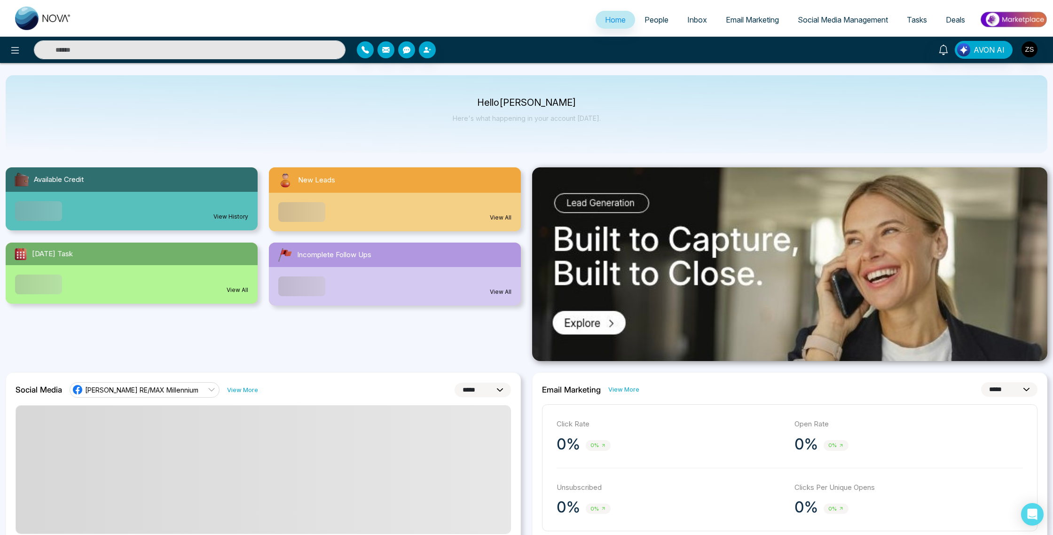
click at [194, 387] on link "[PERSON_NAME] RE/MAX Millennium" at bounding box center [145, 389] width 150 height 15
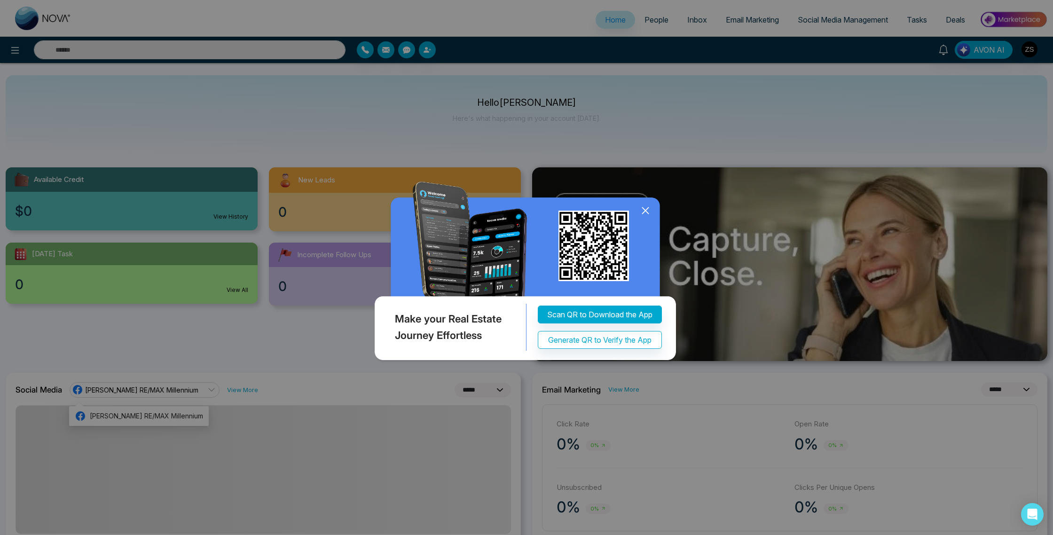
click at [219, 344] on div "Make your Real Estate Journey Effortless Scan QR to Download the App Generate Q…" at bounding box center [526, 267] width 1053 height 535
